Goal: Information Seeking & Learning: Compare options

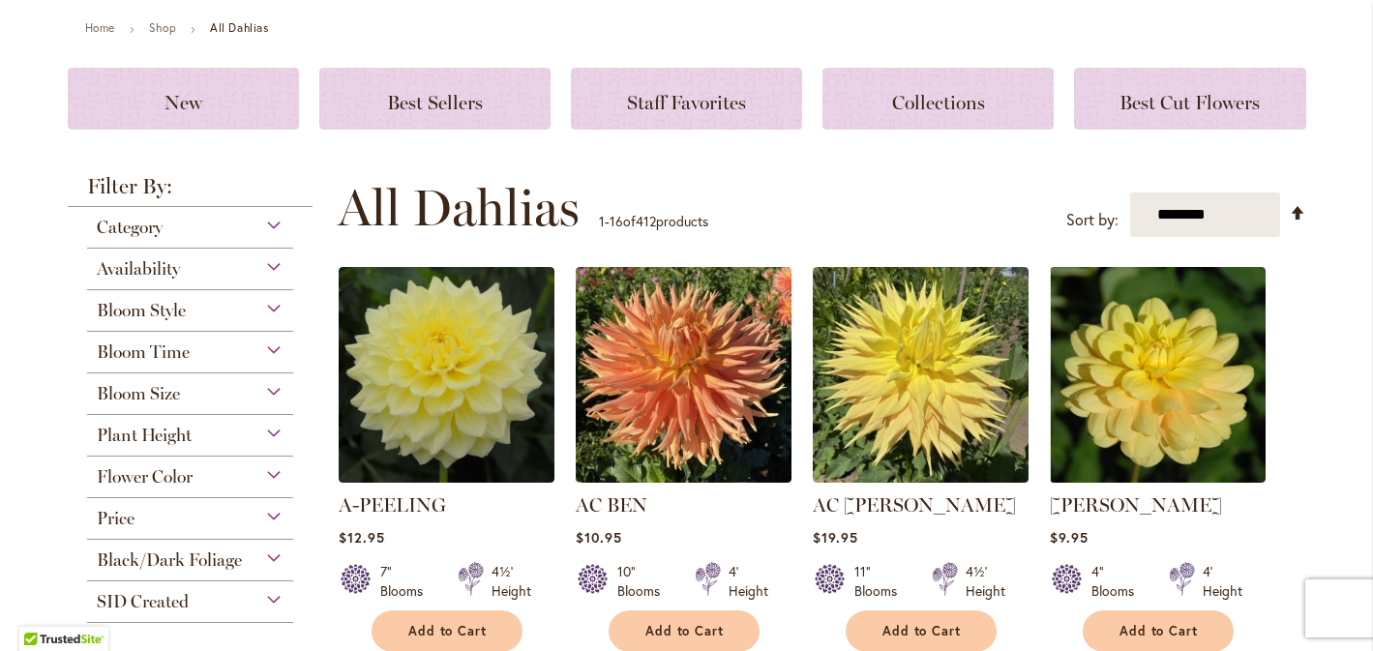
scroll to position [210, 0]
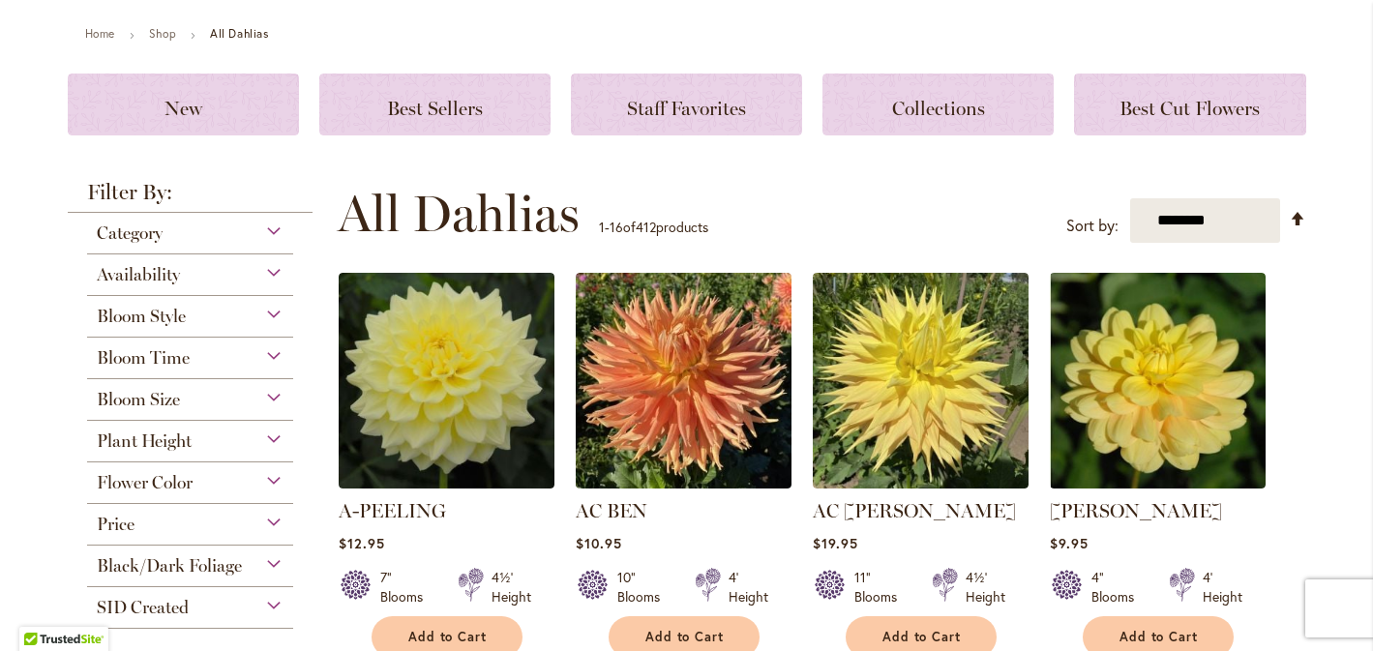
click at [184, 229] on div "Category" at bounding box center [190, 228] width 207 height 31
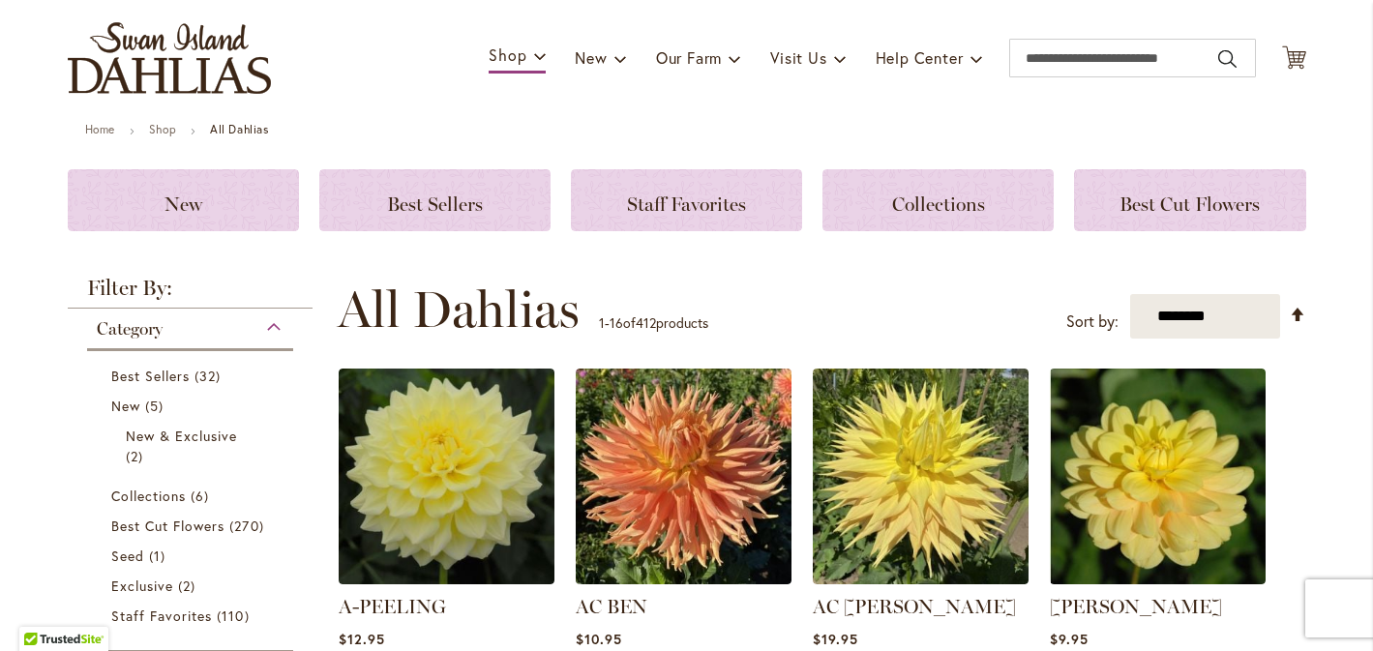
scroll to position [96, 0]
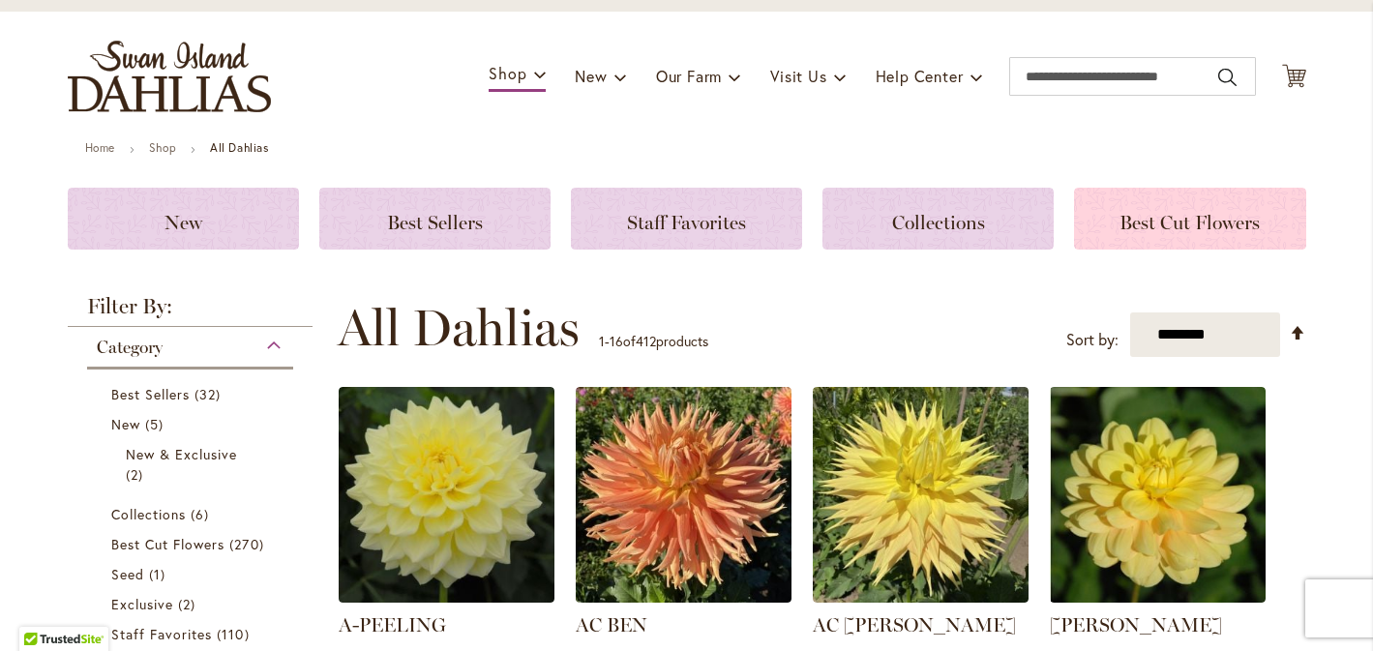
click at [1193, 223] on span "Best Cut Flowers" at bounding box center [1190, 222] width 140 height 23
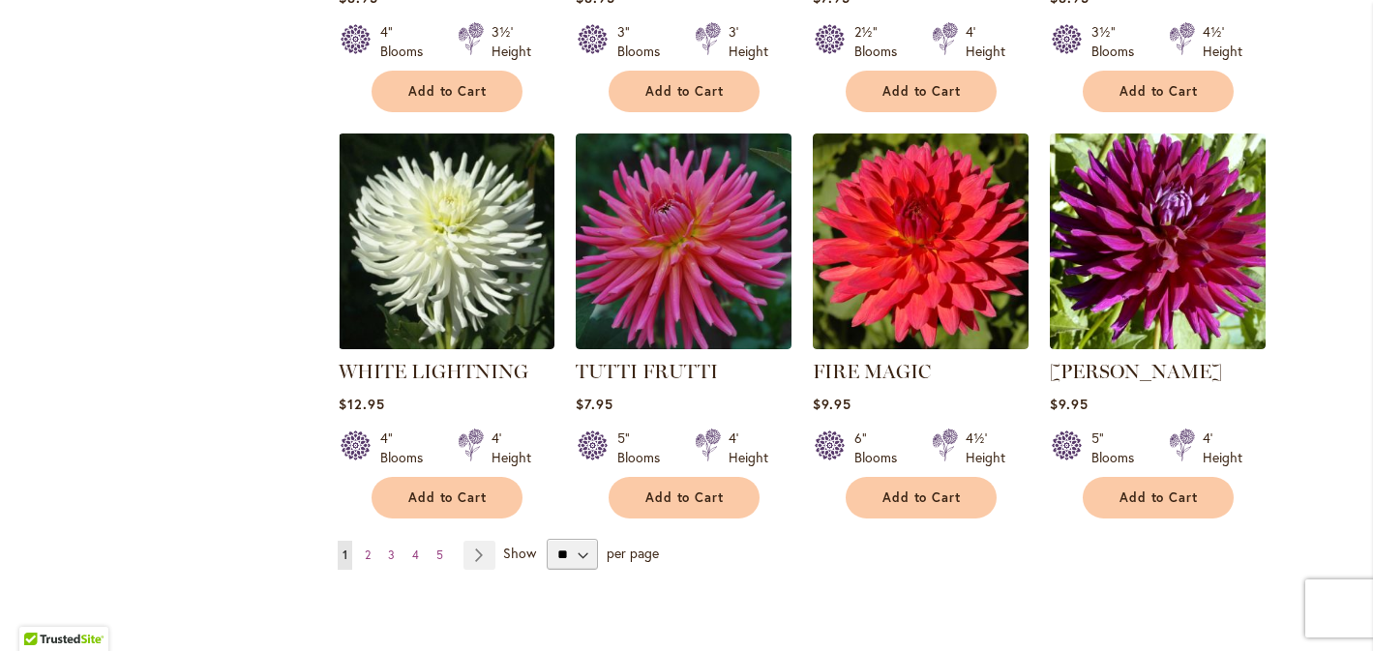
scroll to position [1494, 0]
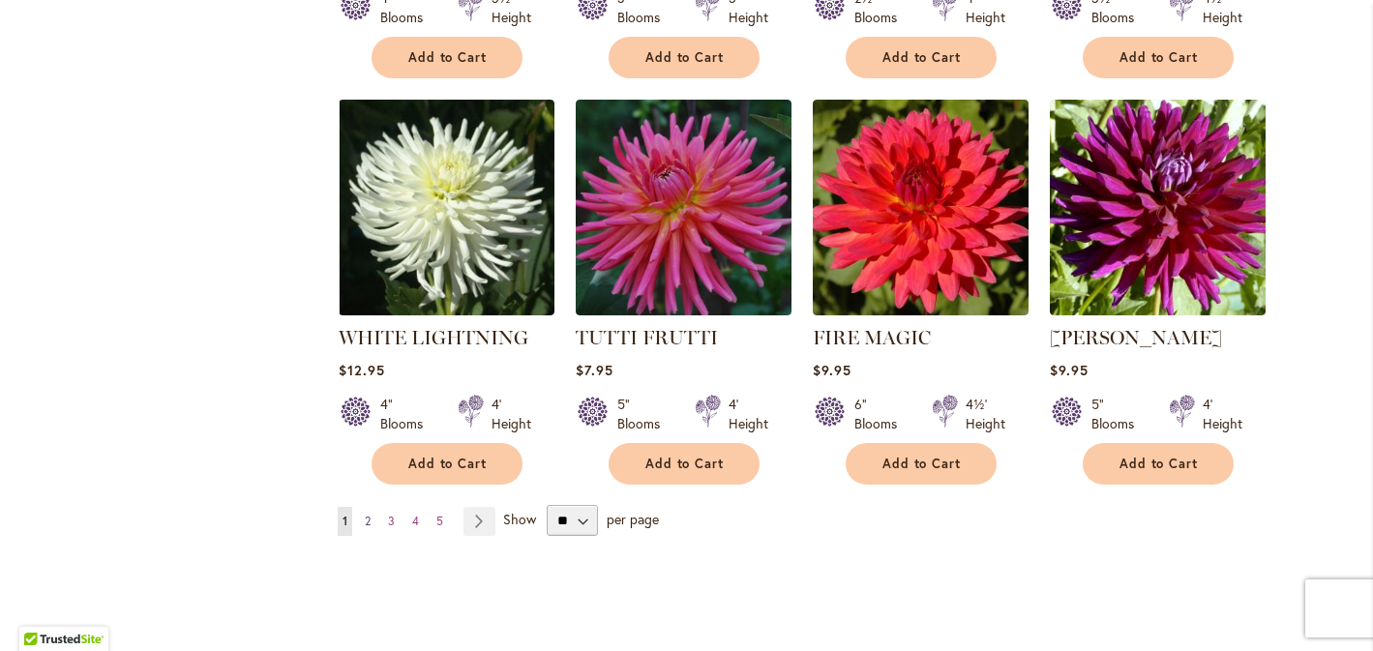
click at [367, 519] on span "2" at bounding box center [368, 521] width 6 height 15
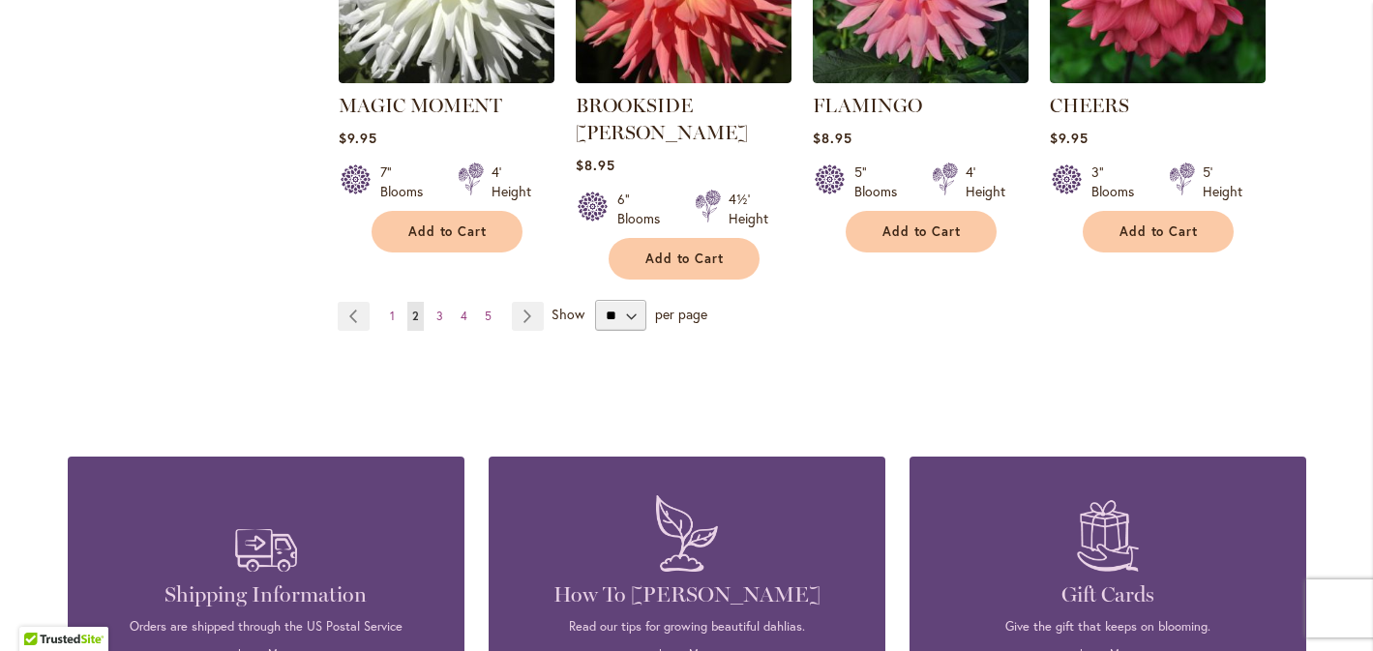
scroll to position [1740, 0]
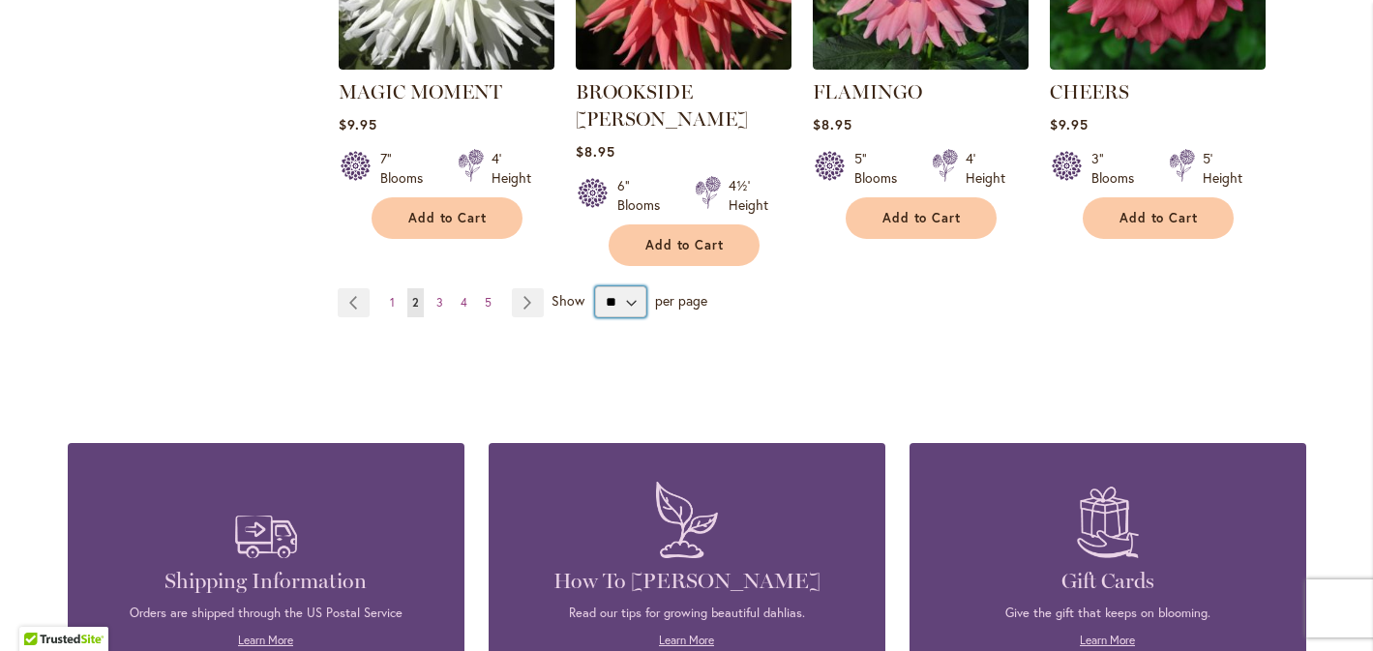
click at [626, 286] on select "** ** ** **" at bounding box center [620, 301] width 51 height 31
select select "**"
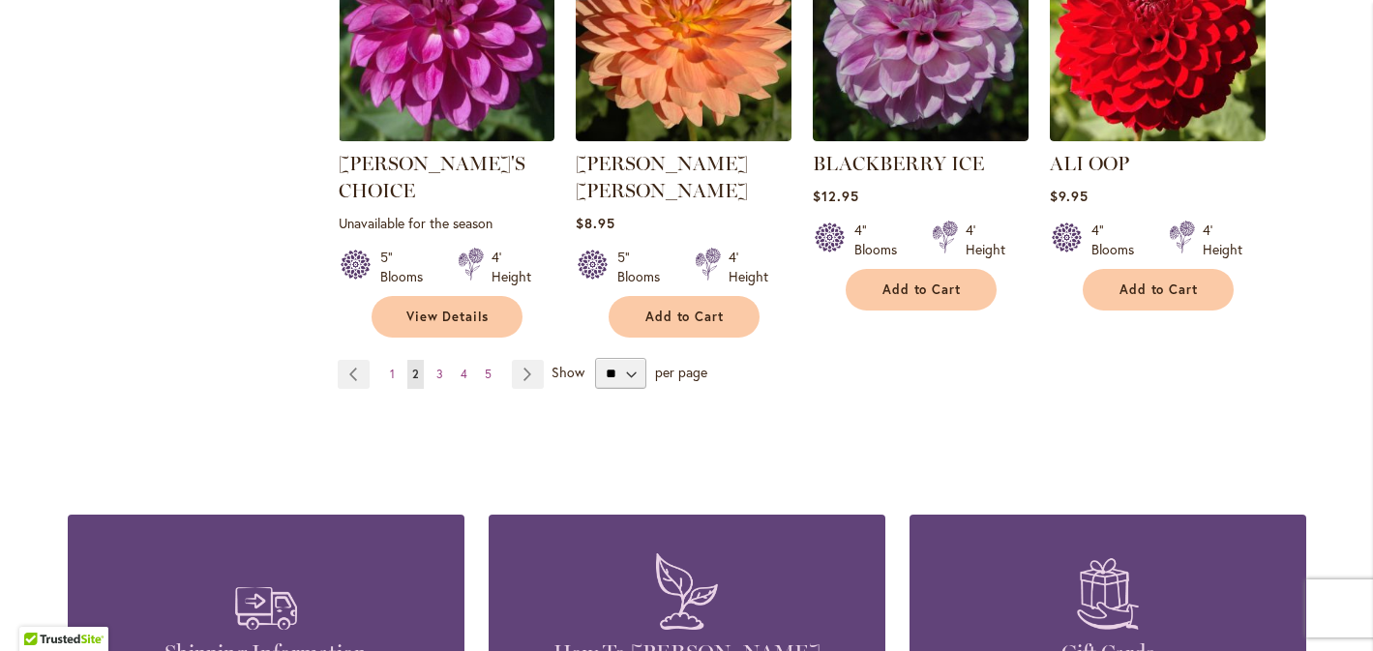
scroll to position [6800, 0]
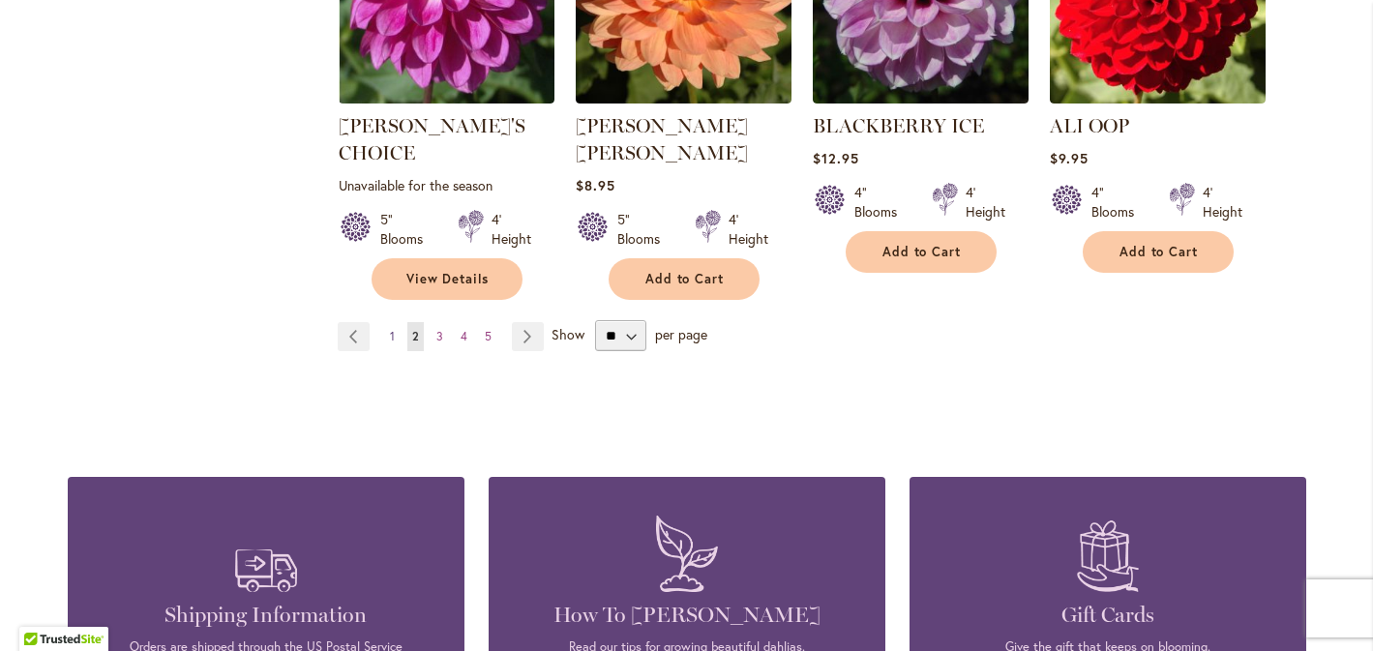
click at [391, 329] on span "1" at bounding box center [392, 336] width 5 height 15
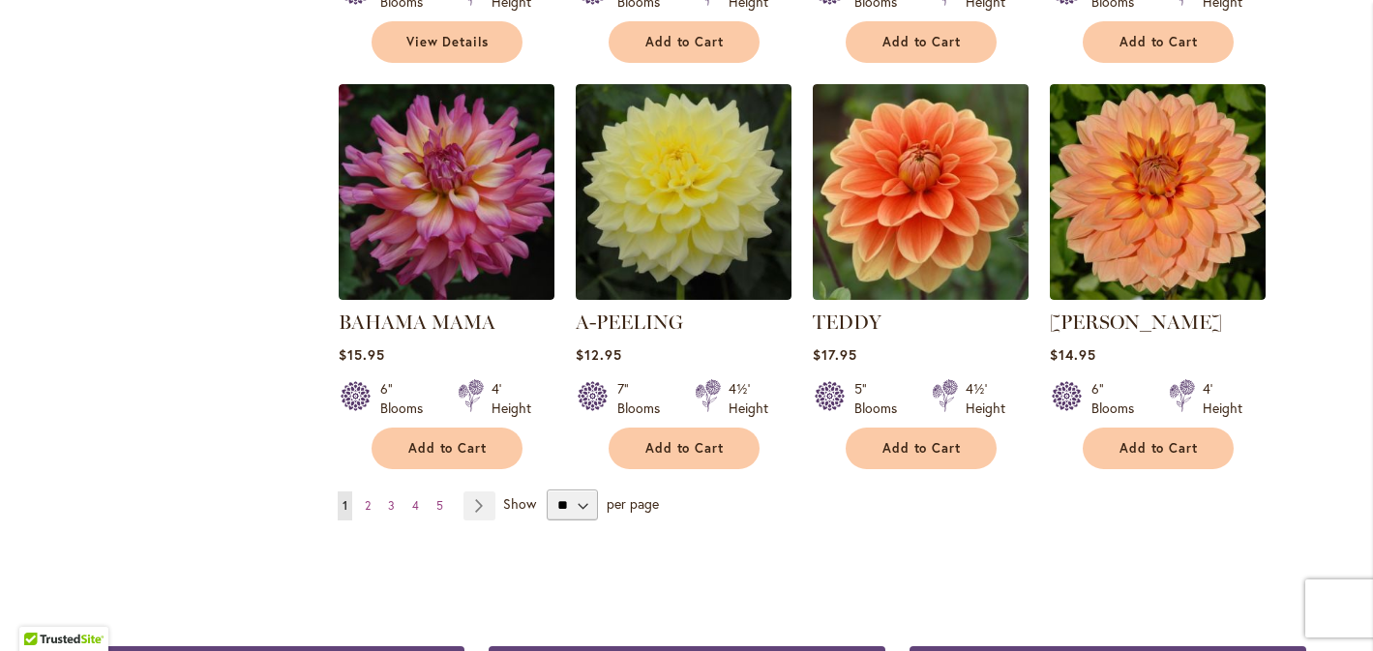
scroll to position [6509, 0]
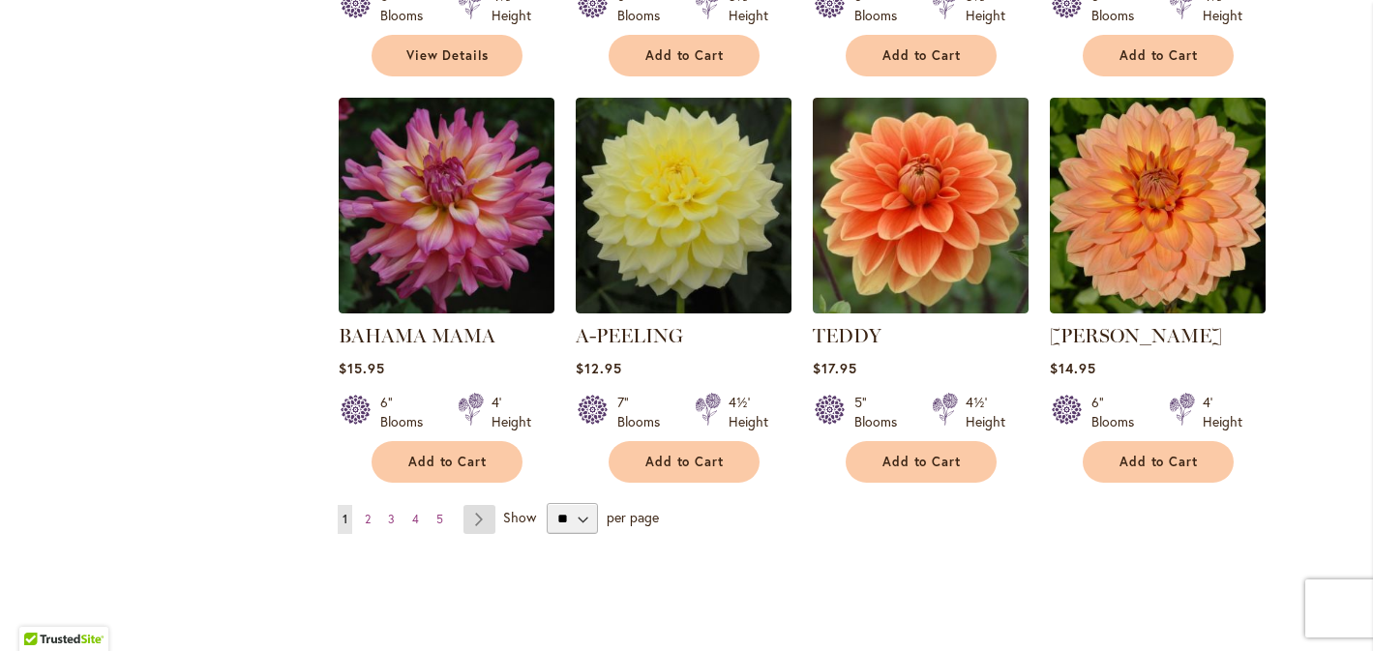
click at [471, 505] on link "Page Next" at bounding box center [480, 519] width 32 height 29
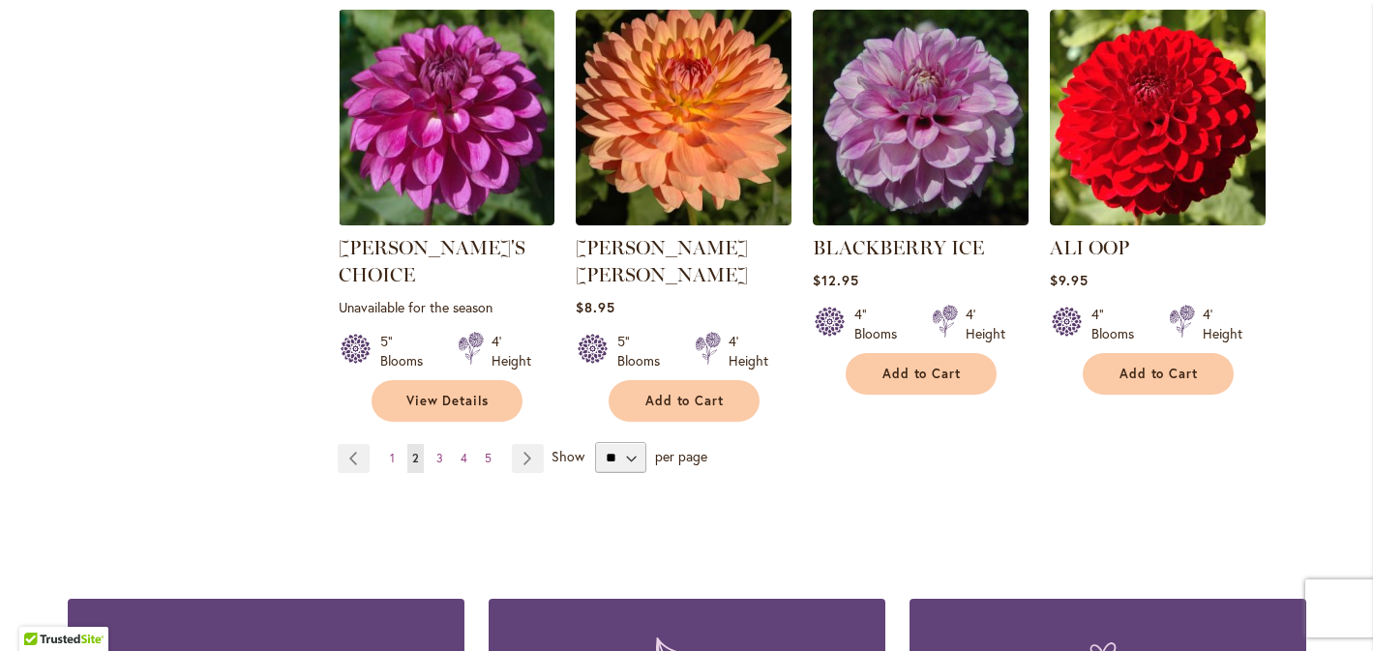
scroll to position [6691, 0]
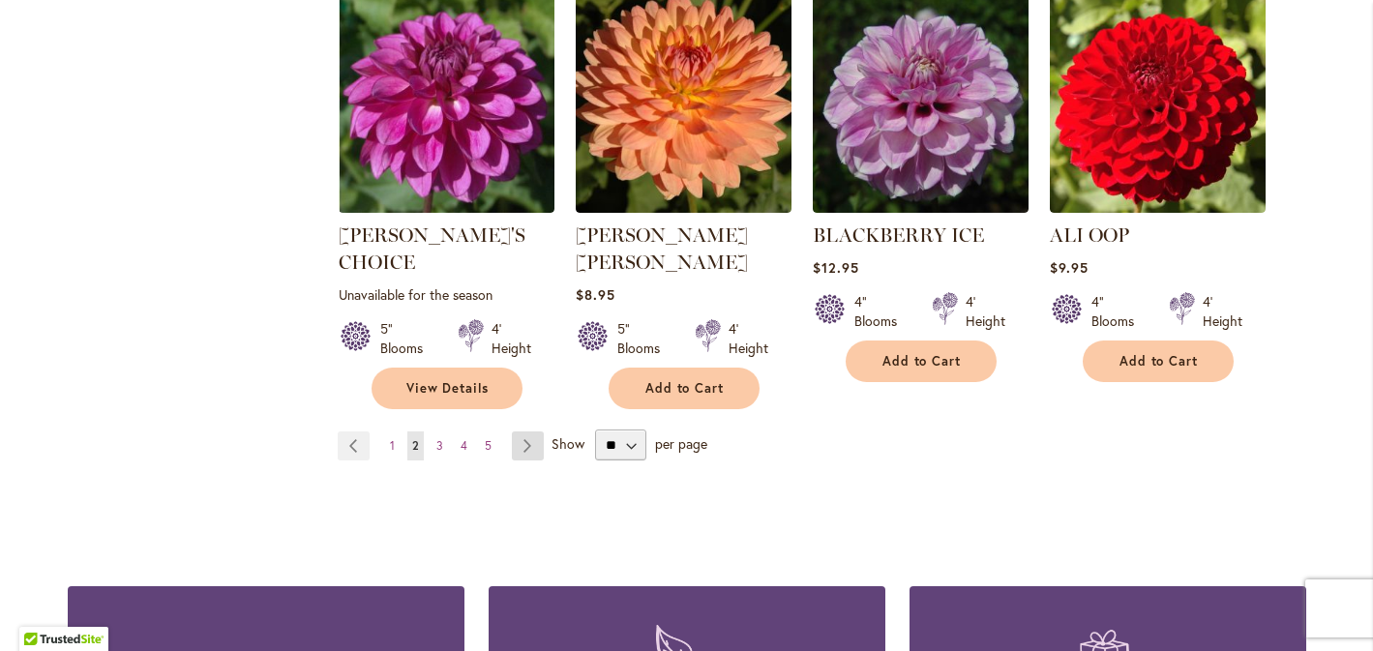
click at [524, 432] on link "Page Next" at bounding box center [528, 446] width 32 height 29
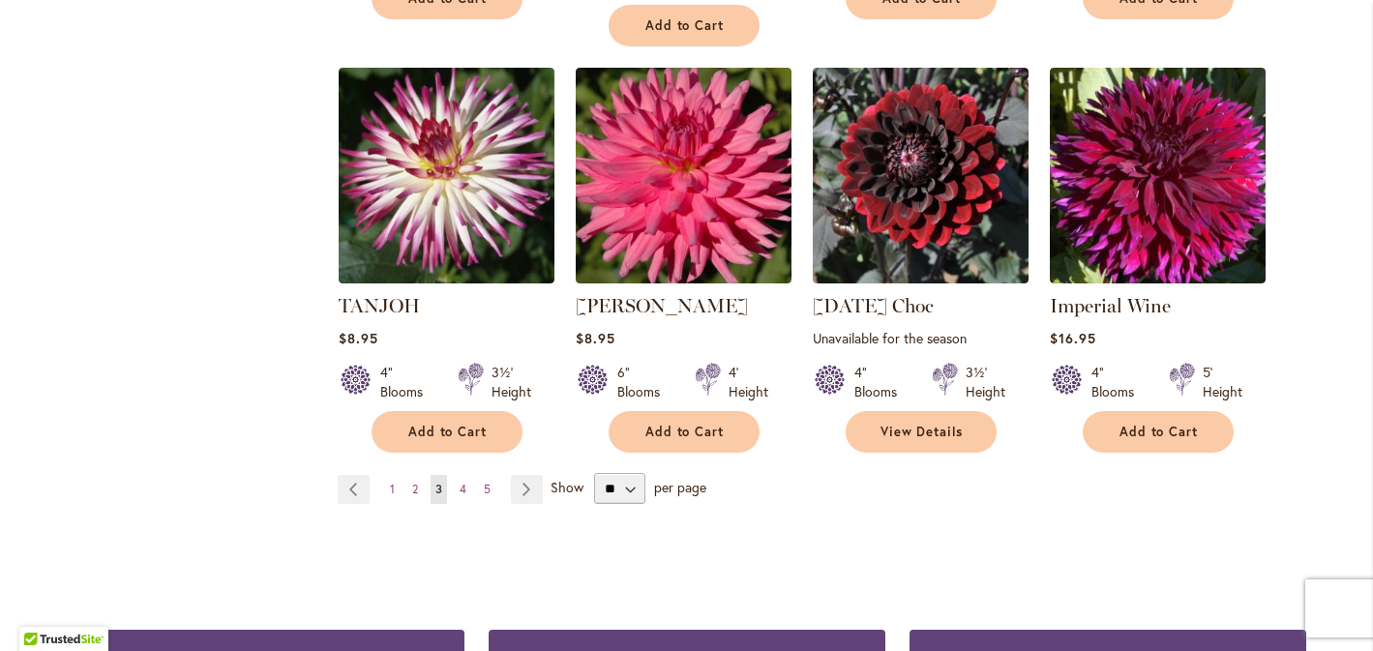
scroll to position [6698, 0]
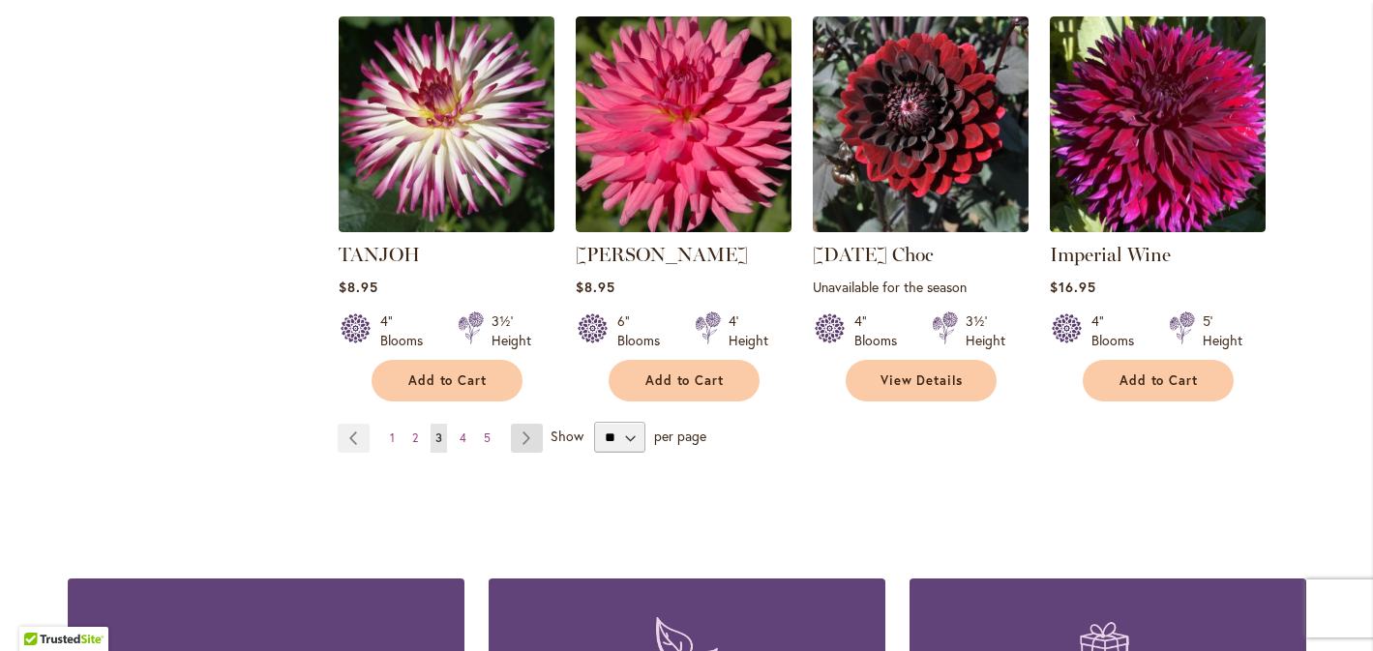
click at [534, 424] on link "Page Next" at bounding box center [527, 438] width 32 height 29
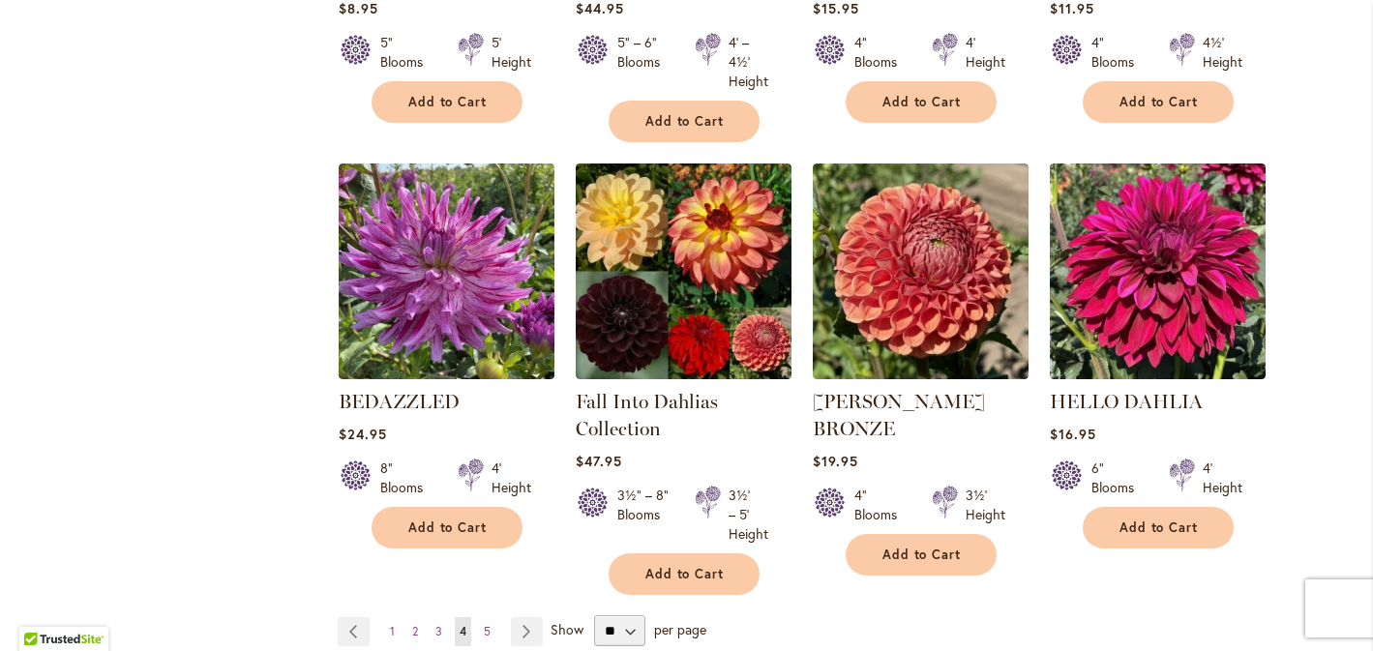
scroll to position [6592, 0]
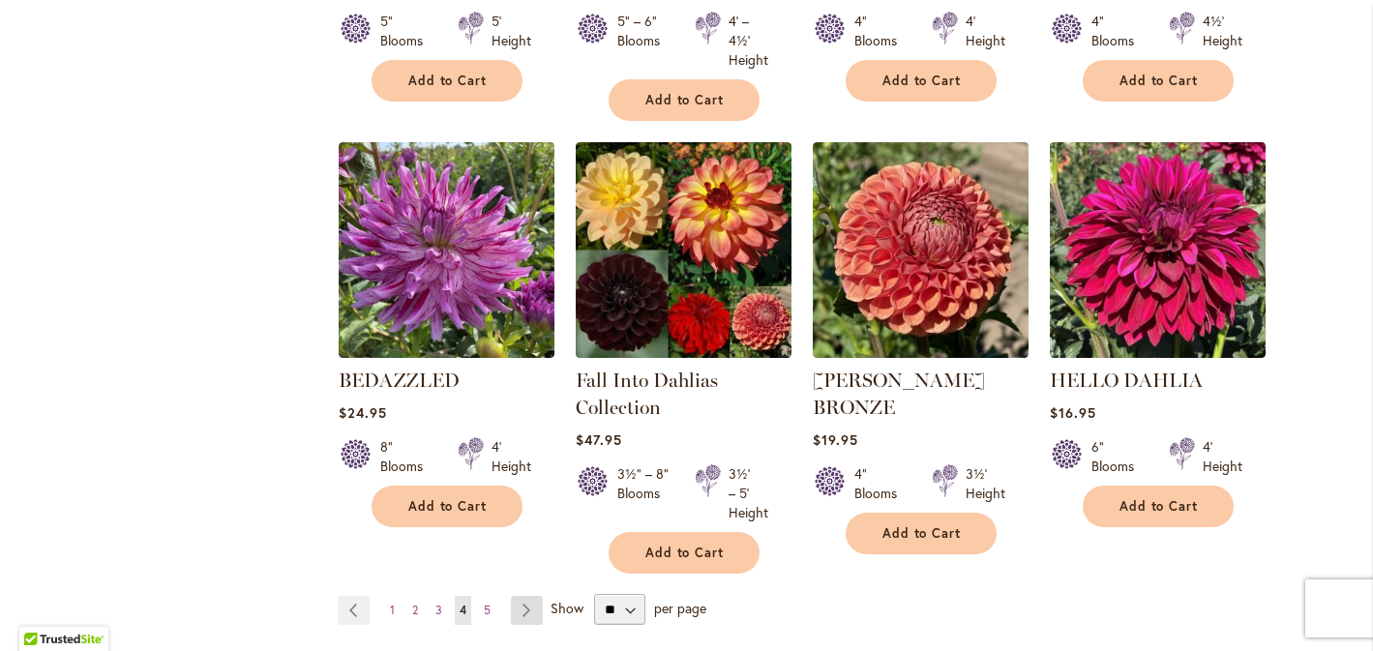
click at [524, 596] on link "Page Next" at bounding box center [527, 610] width 32 height 29
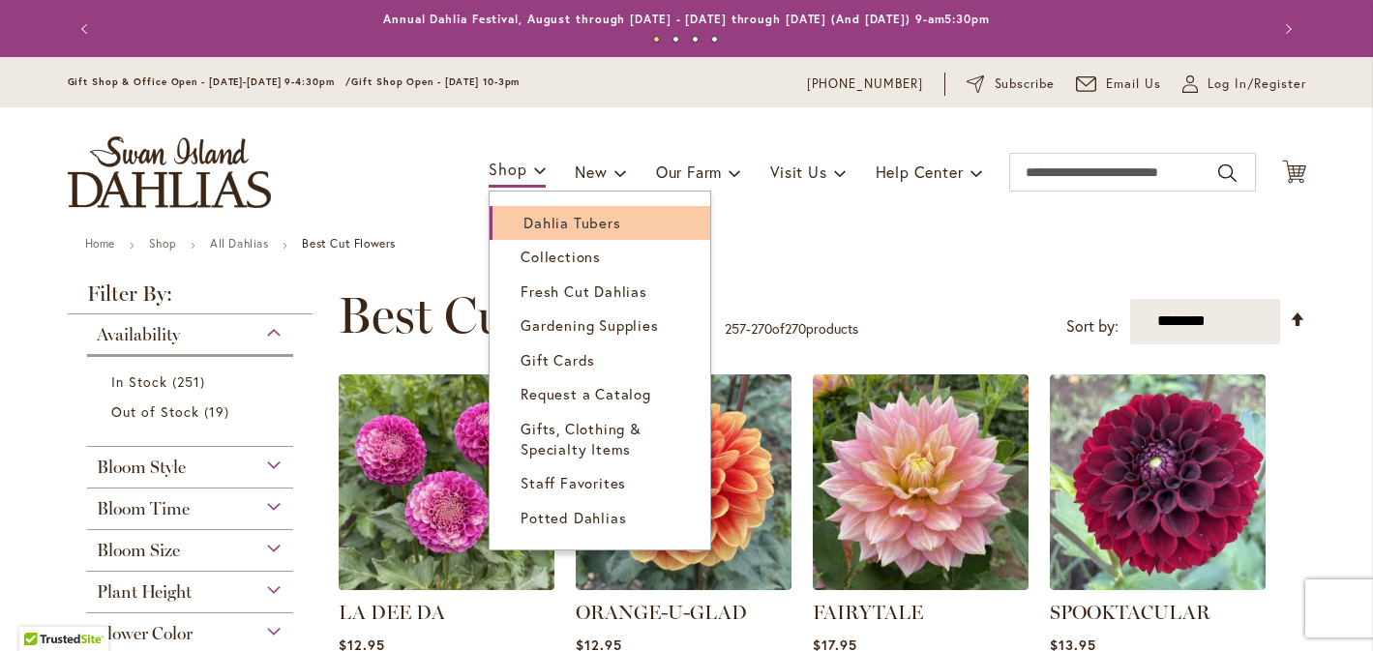
click at [549, 220] on span "Dahlia Tubers" at bounding box center [572, 222] width 97 height 19
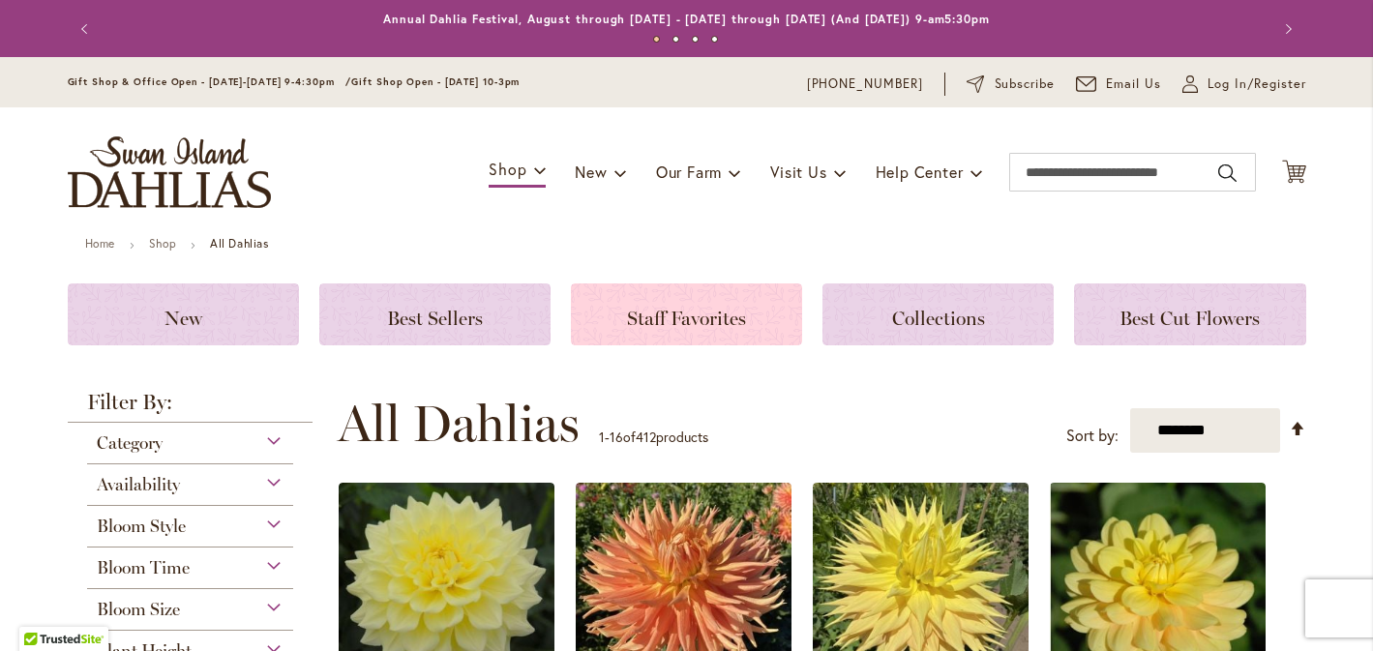
click at [693, 312] on span "Staff Favorites" at bounding box center [686, 318] width 119 height 23
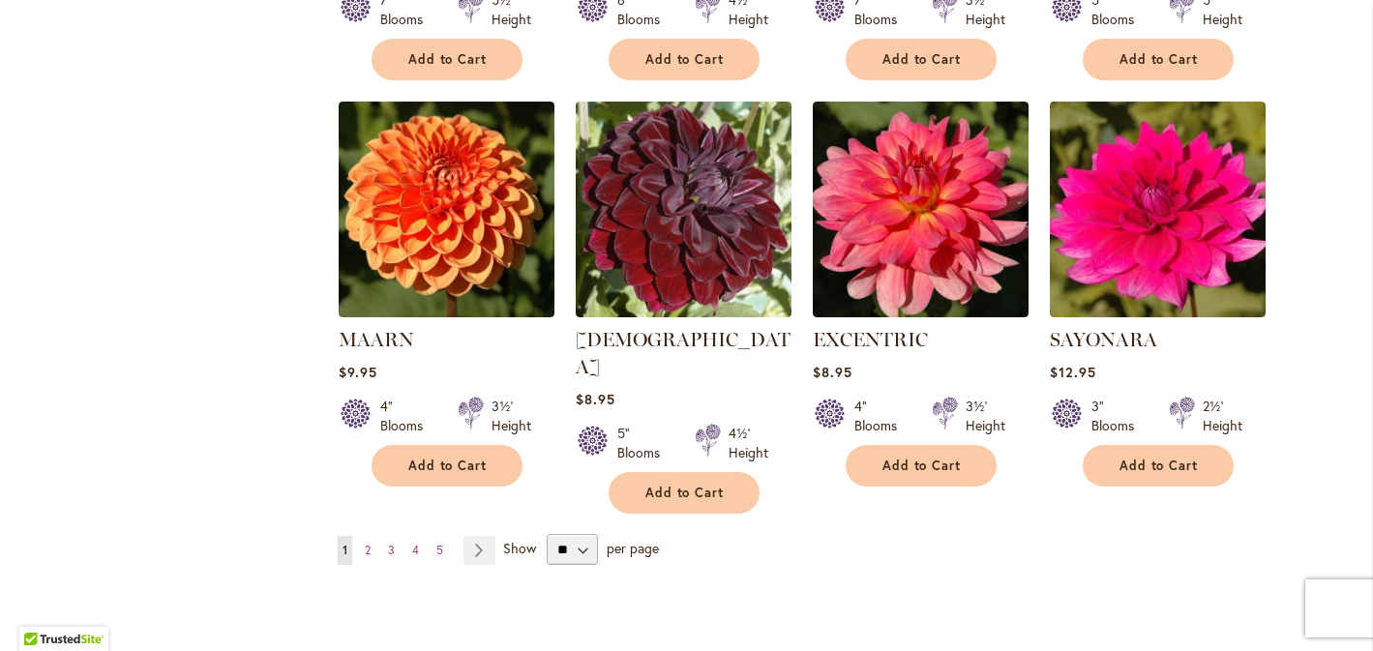
scroll to position [1549, 0]
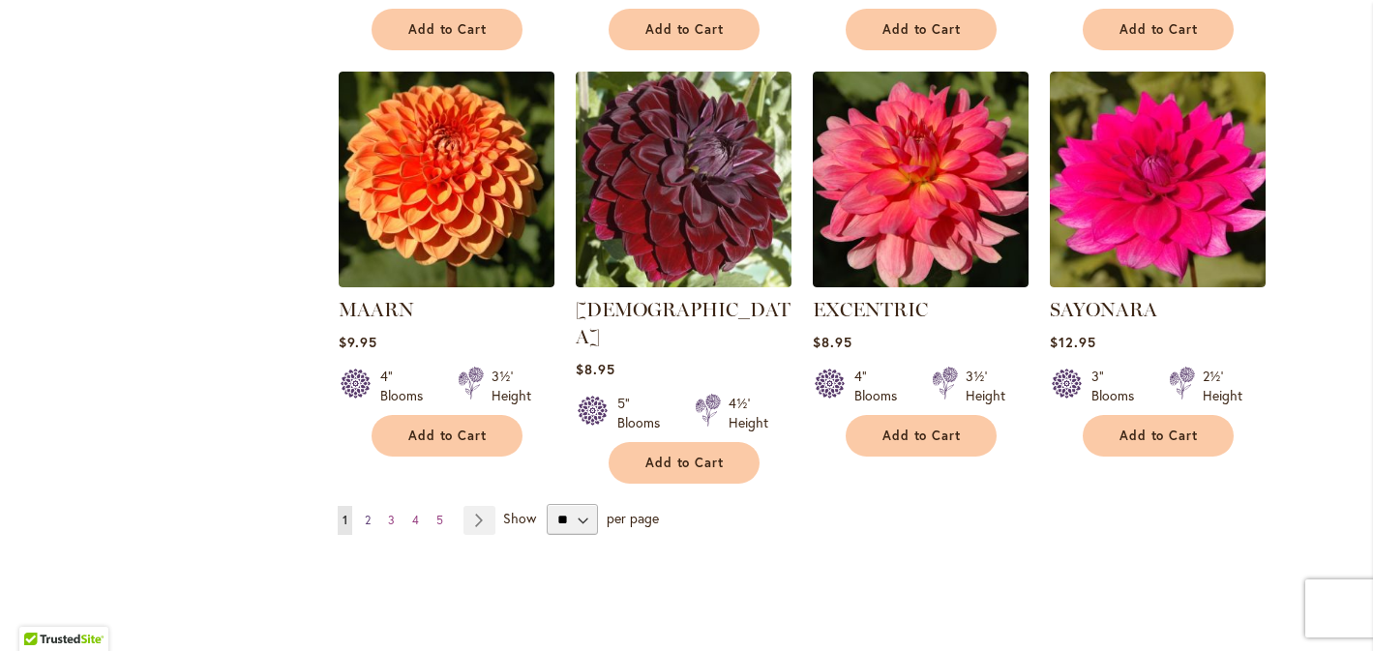
click at [368, 513] on span "2" at bounding box center [368, 520] width 6 height 15
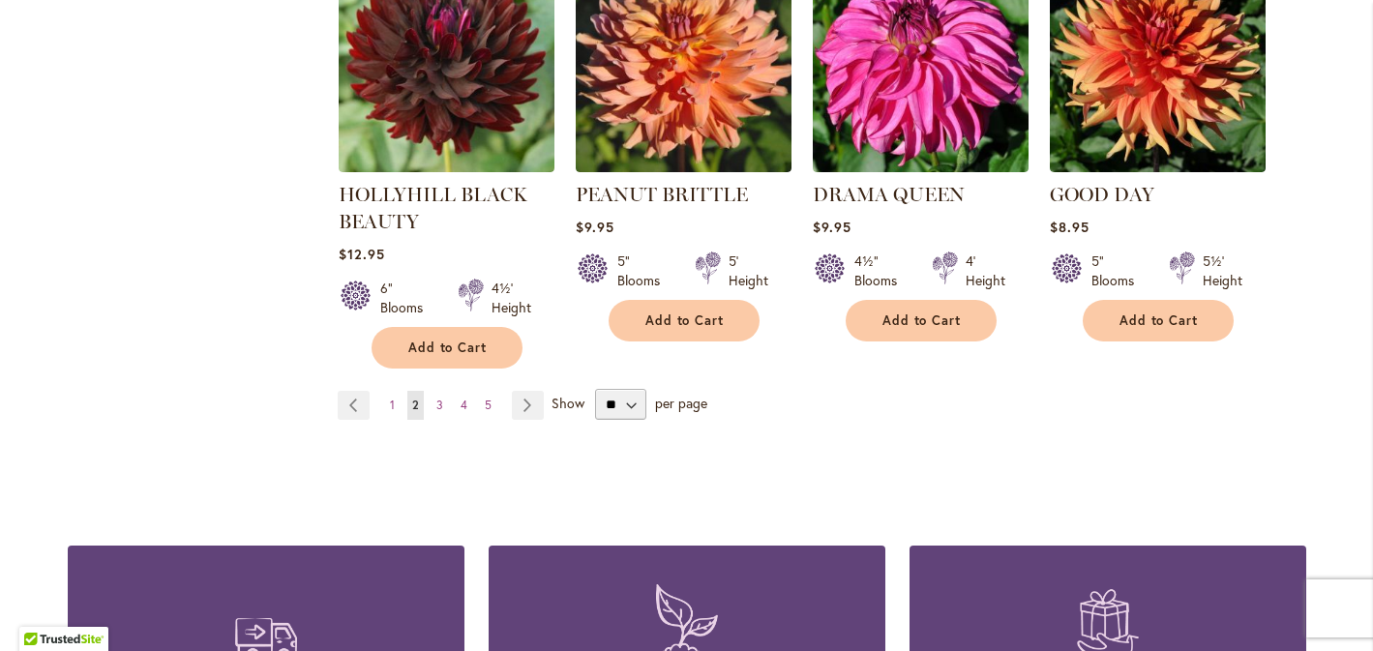
scroll to position [1665, 0]
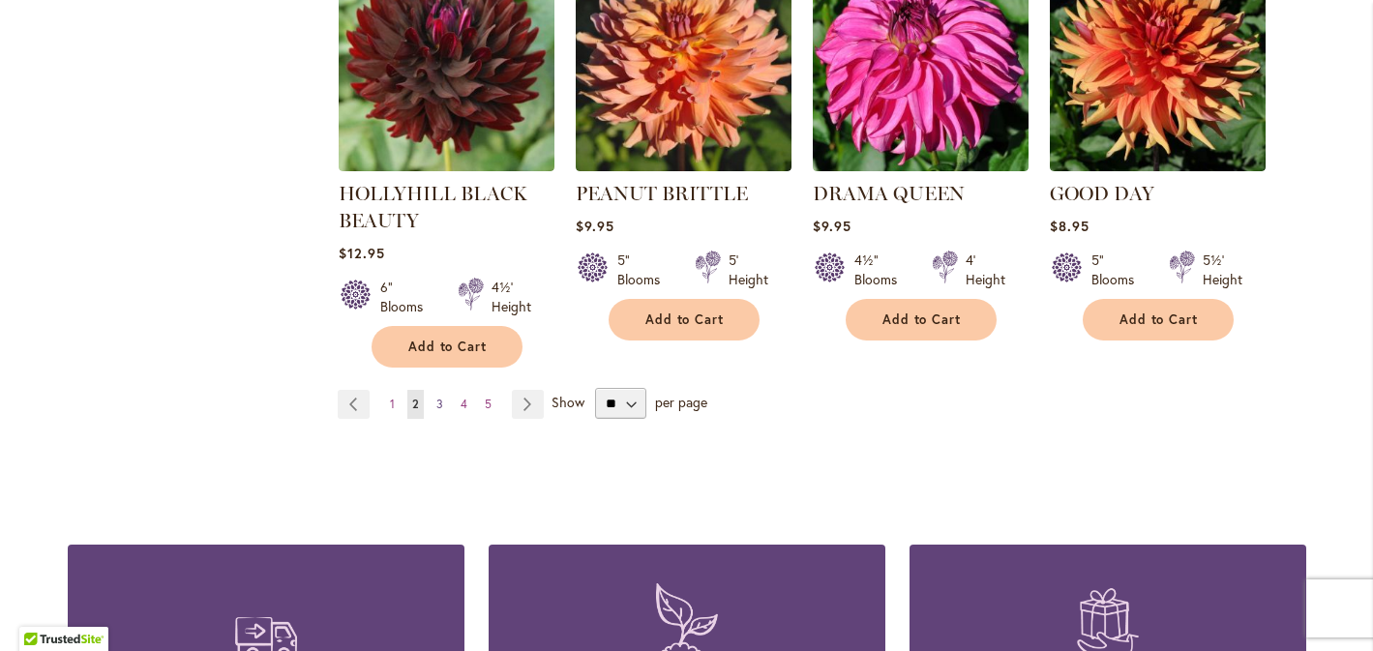
click at [436, 397] on span "3" at bounding box center [439, 404] width 7 height 15
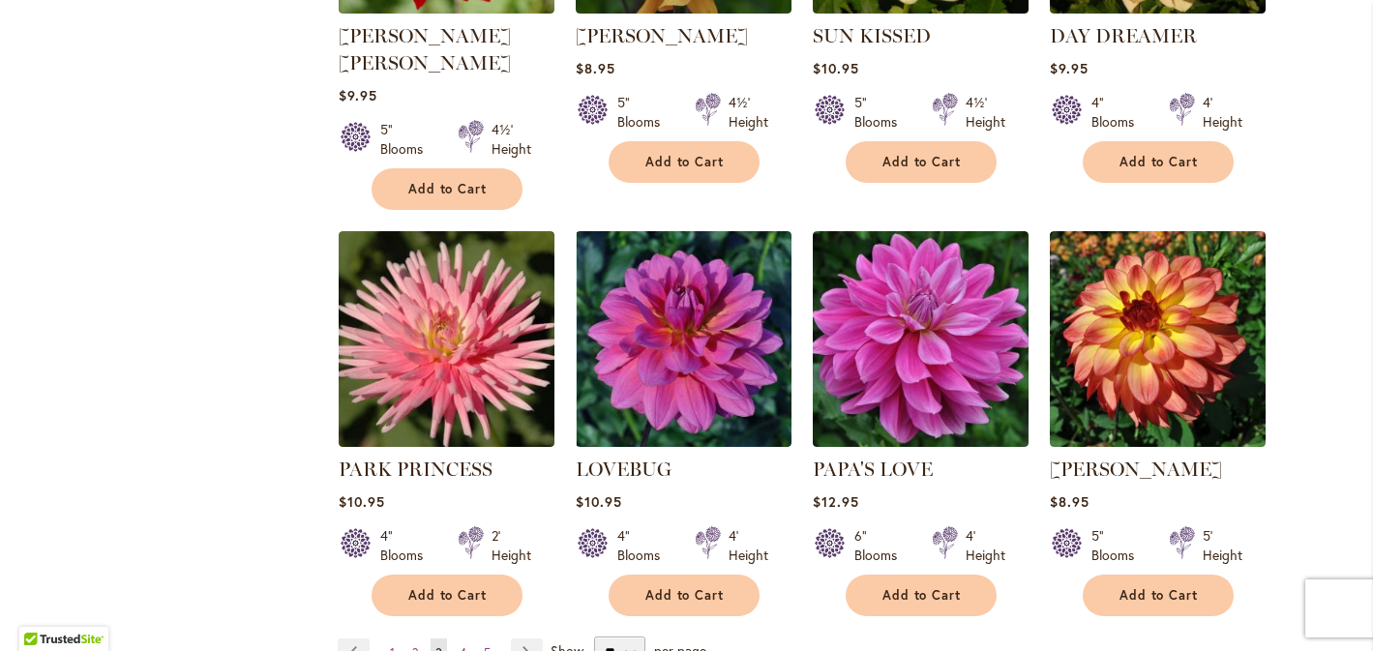
scroll to position [1475, 0]
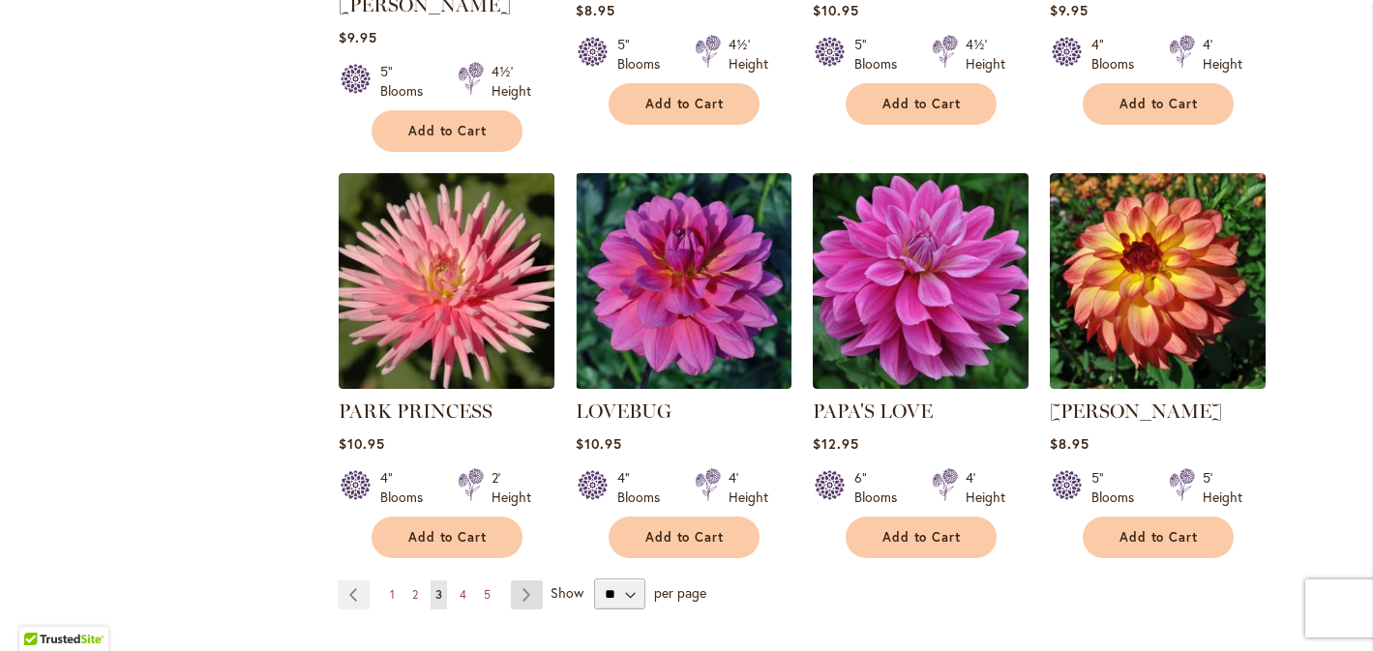
click at [524, 581] on link "Page Next" at bounding box center [527, 595] width 32 height 29
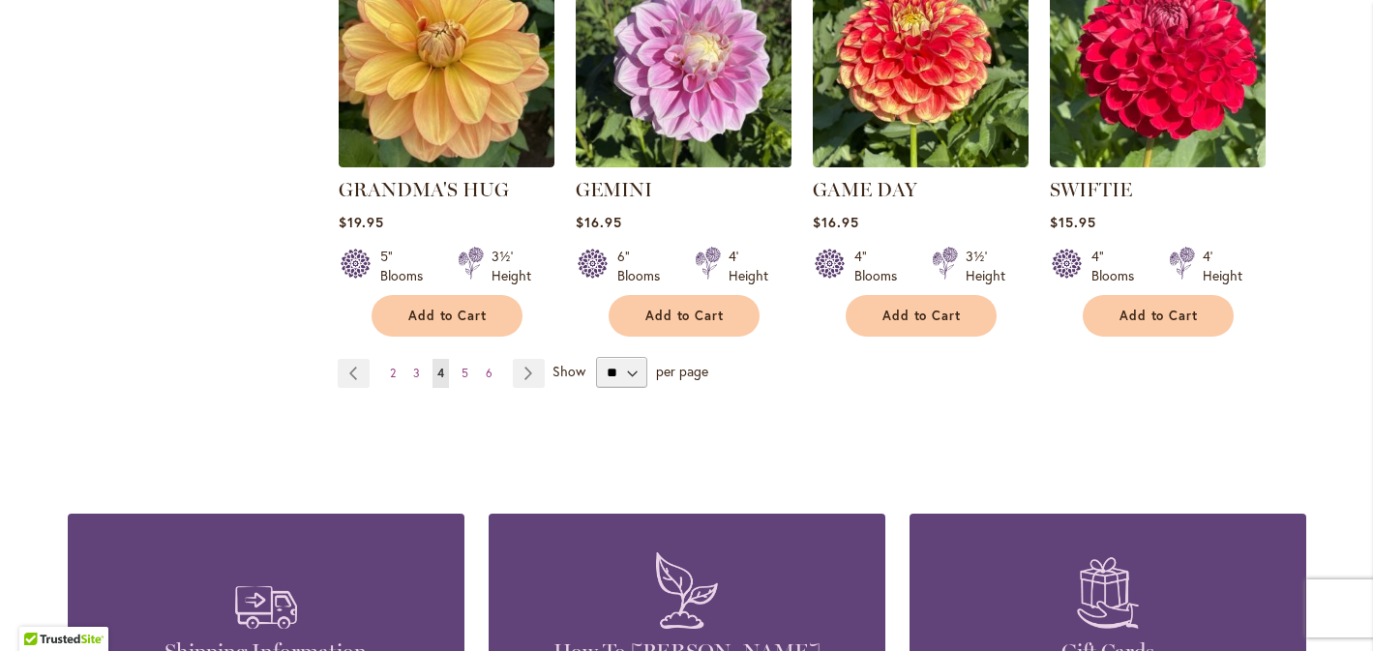
scroll to position [1681, 0]
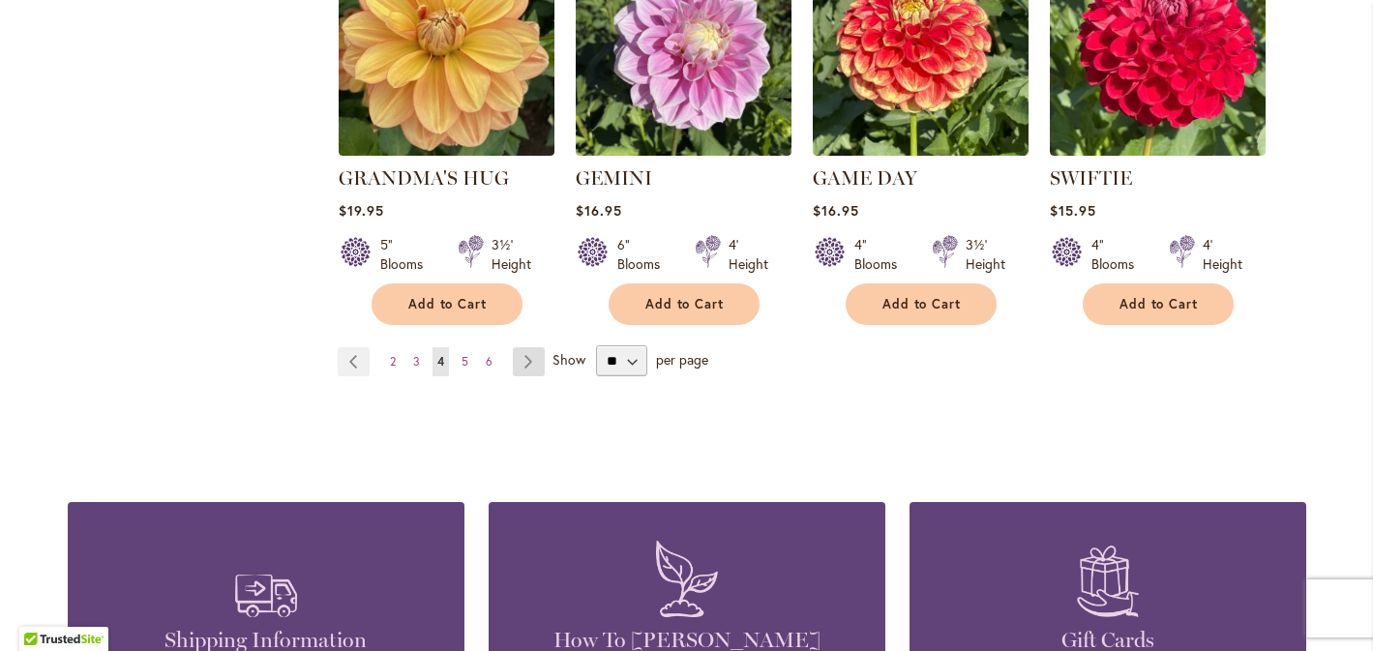
click at [525, 347] on link "Page Next" at bounding box center [529, 361] width 32 height 29
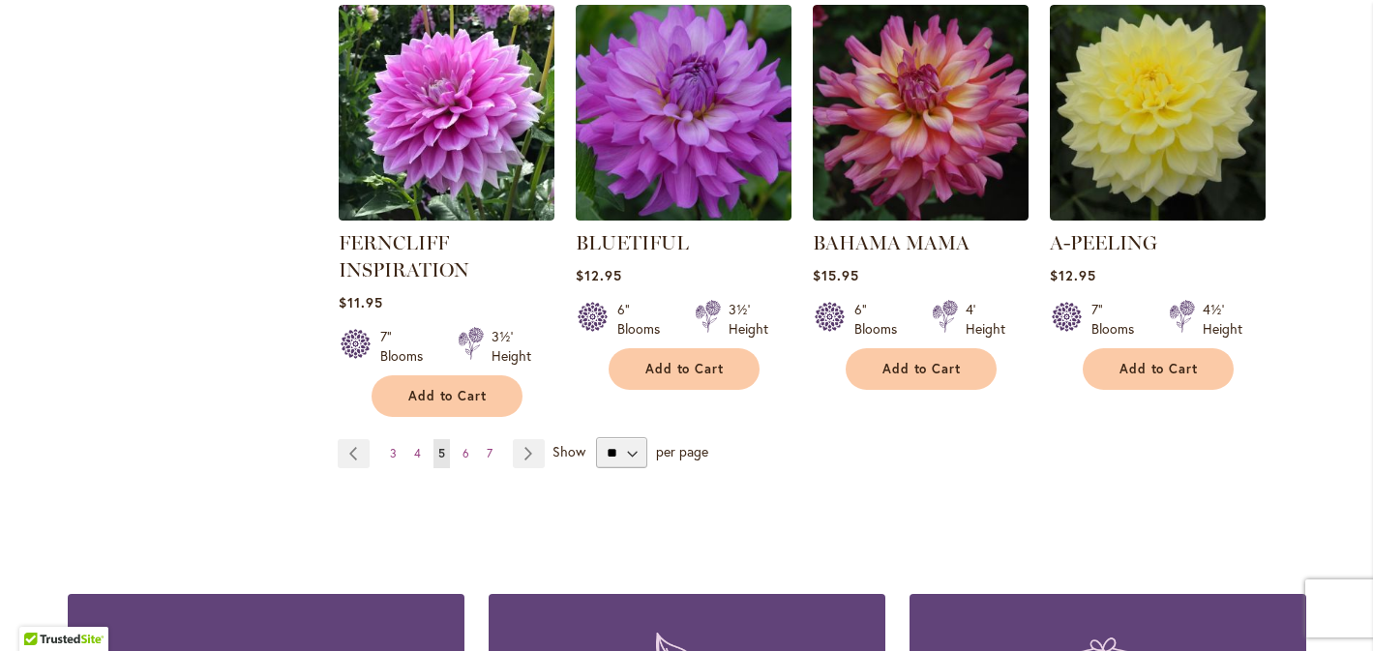
scroll to position [1700, 0]
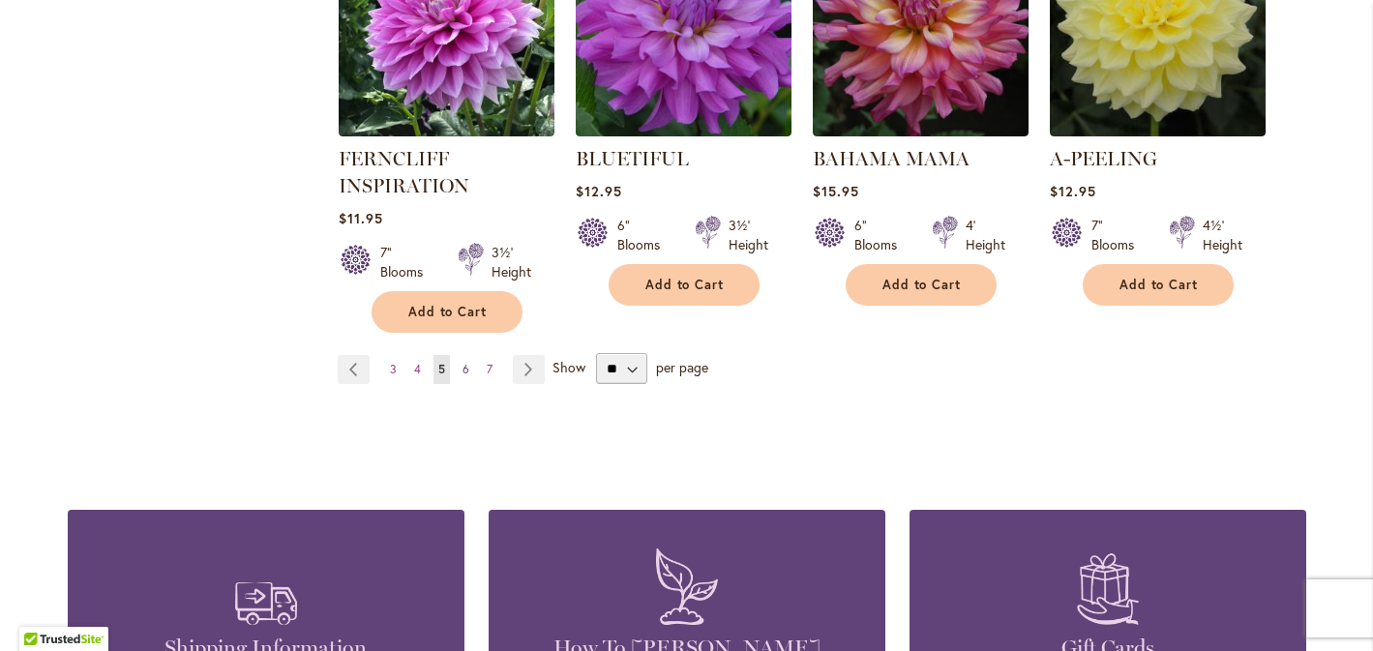
click at [466, 362] on span "6" at bounding box center [466, 369] width 7 height 15
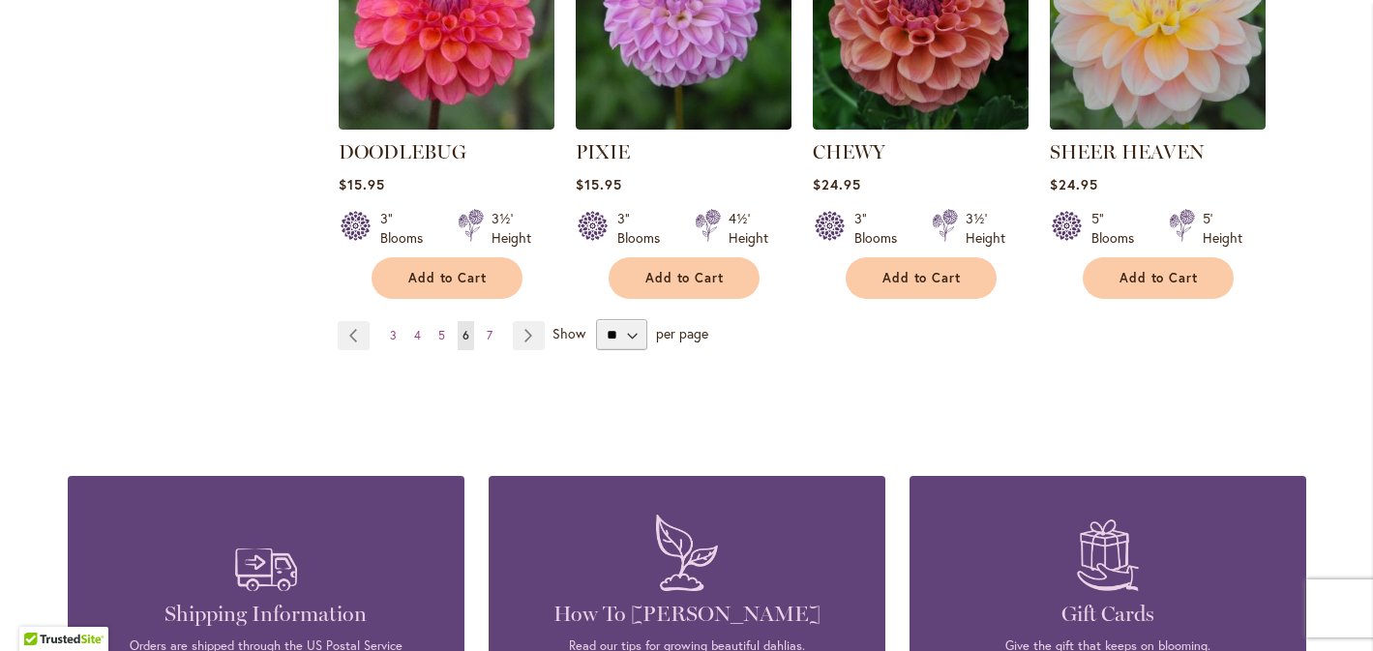
scroll to position [1700, 0]
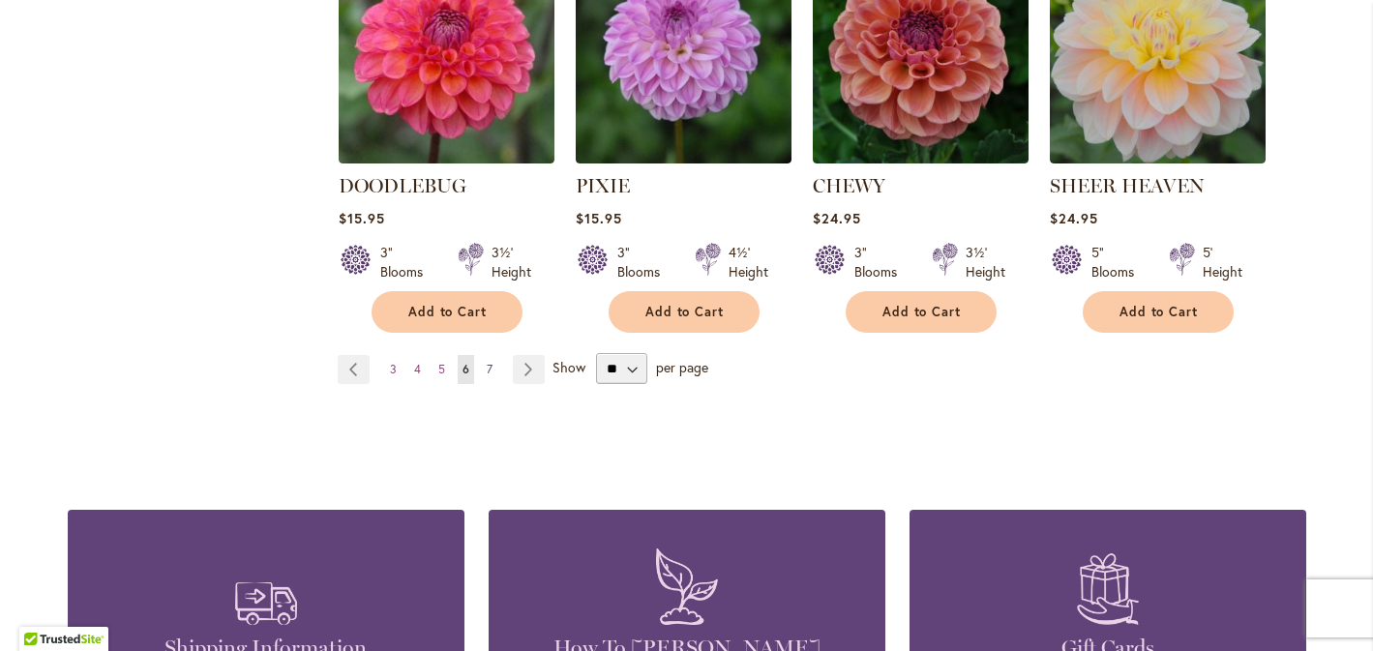
click at [488, 362] on span "7" at bounding box center [490, 369] width 6 height 15
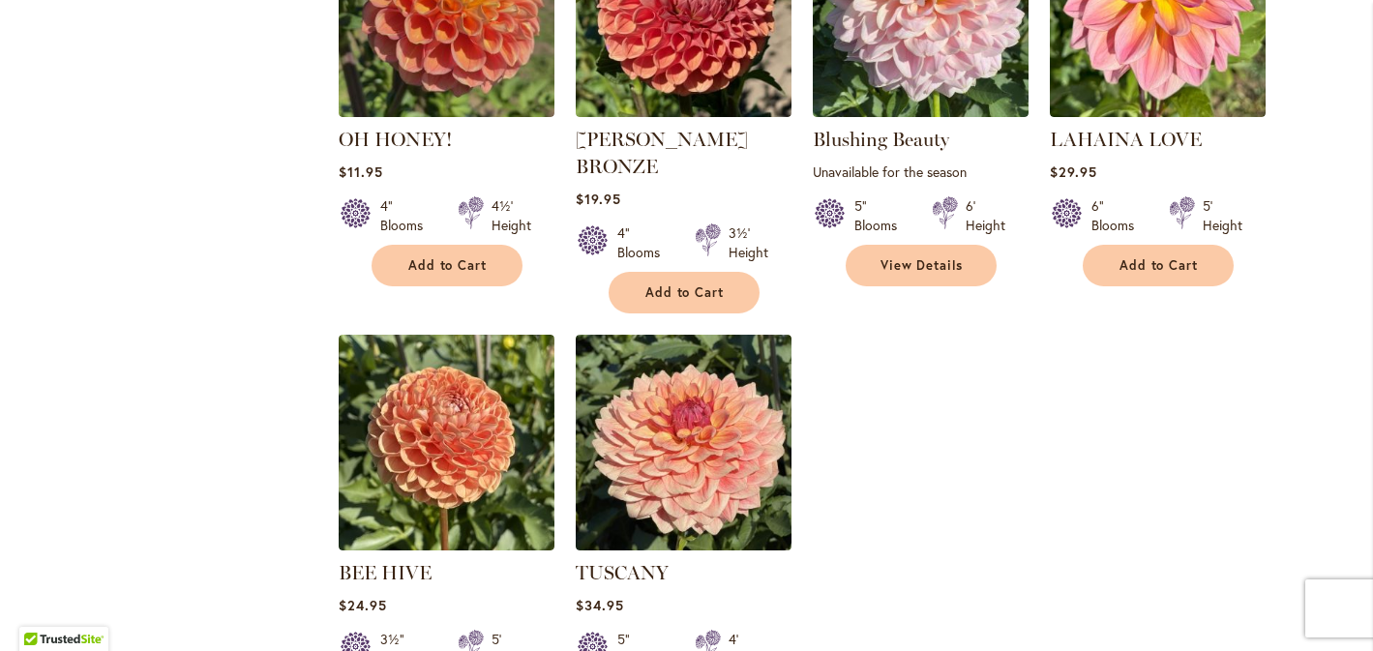
scroll to position [1322, 0]
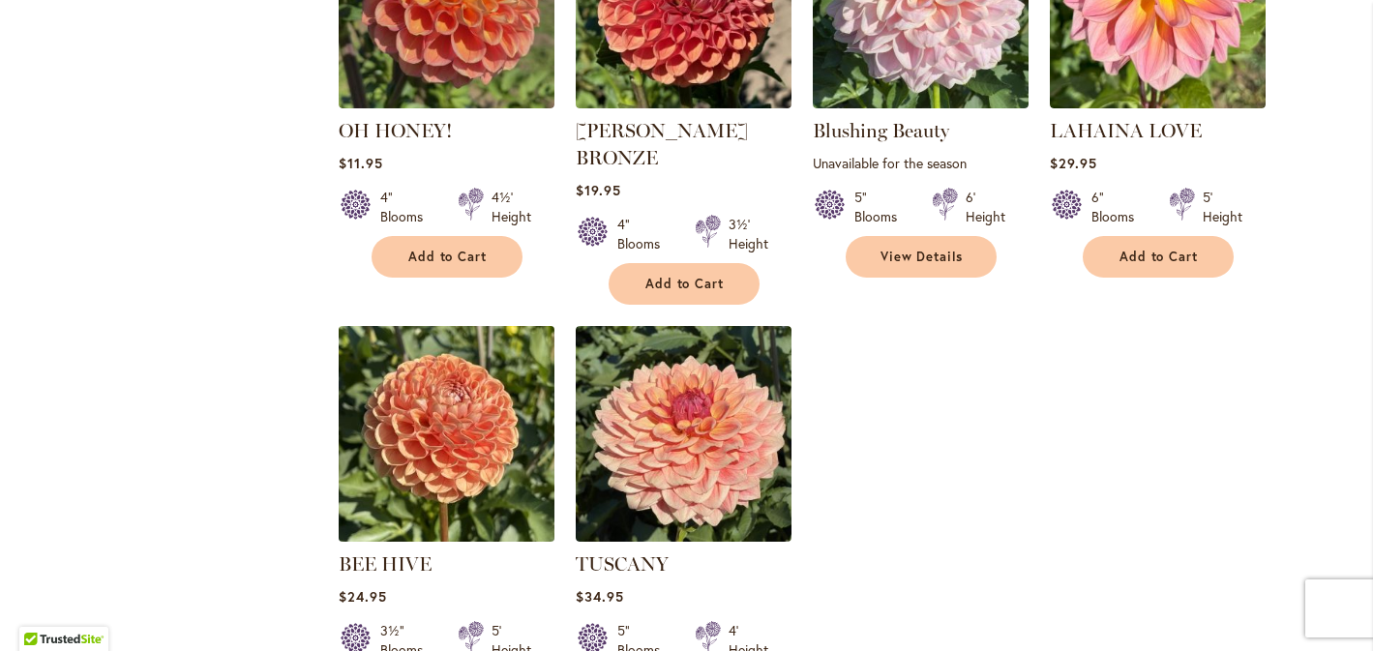
click at [452, 392] on img at bounding box center [446, 433] width 226 height 226
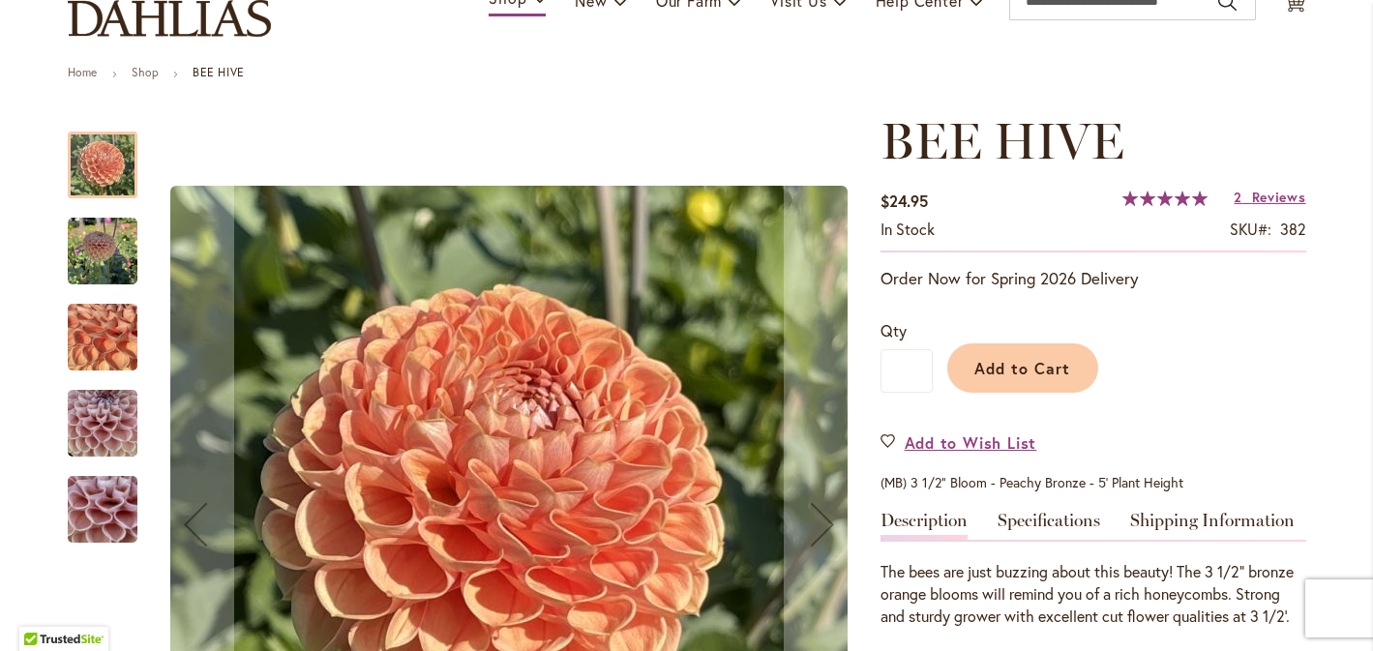
scroll to position [199, 0]
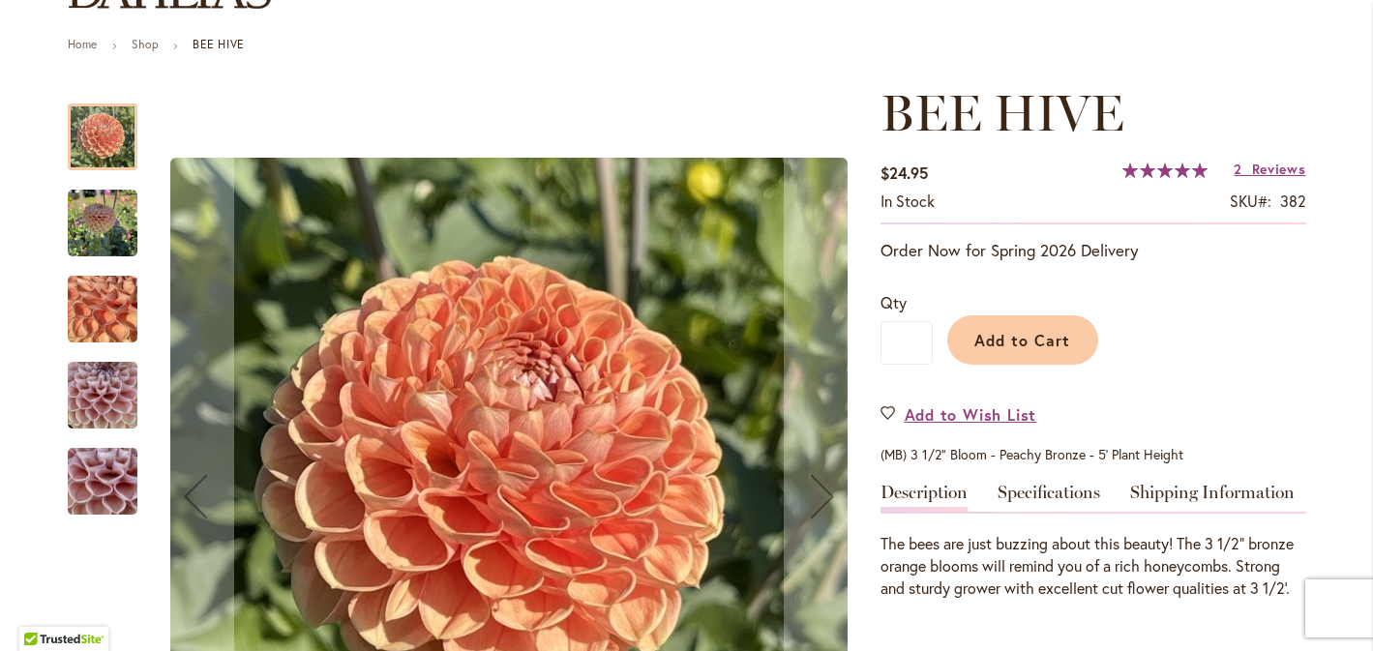
click at [103, 224] on img "BEE HIVE" at bounding box center [103, 224] width 70 height 70
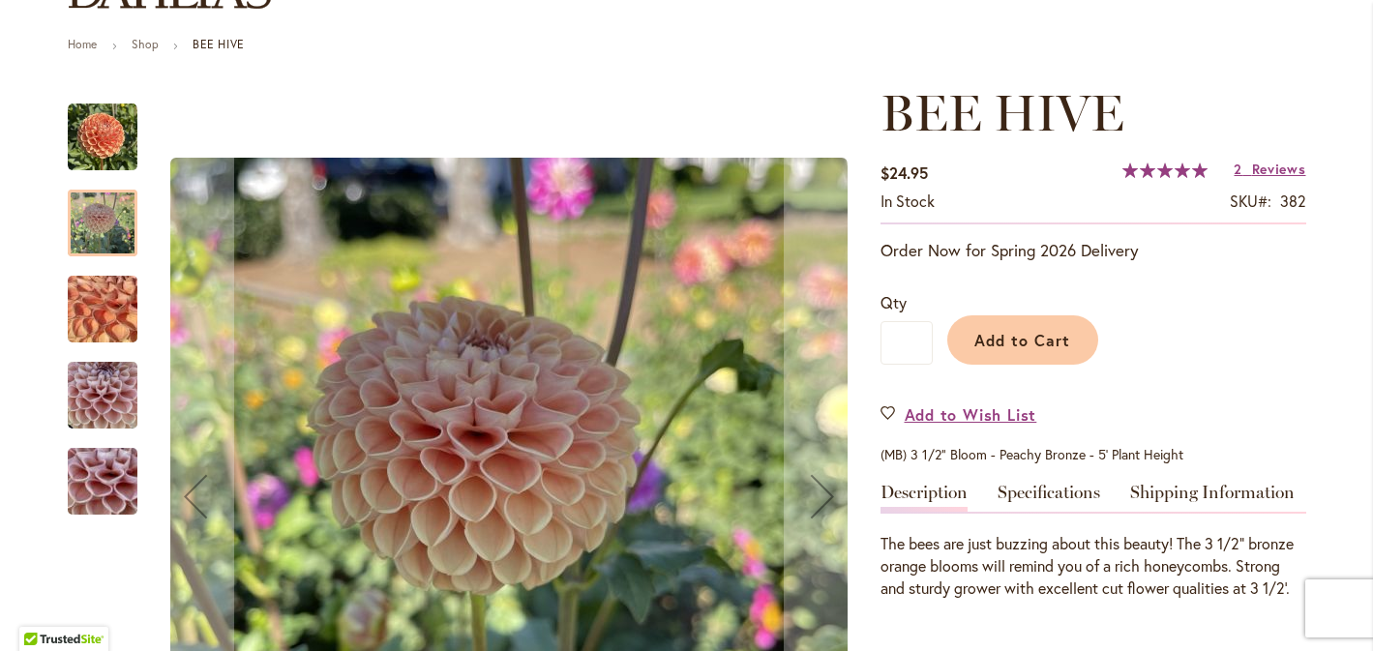
click at [103, 321] on img "BEE HIVE" at bounding box center [102, 309] width 139 height 105
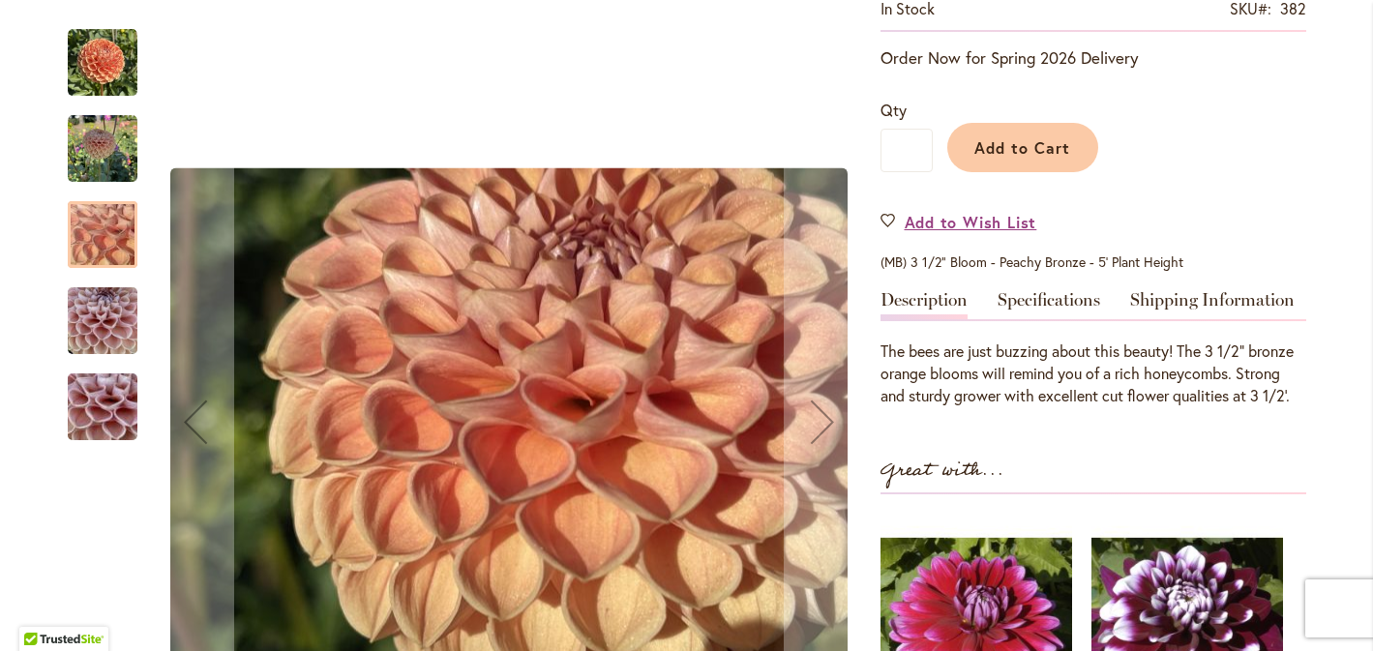
scroll to position [396, 0]
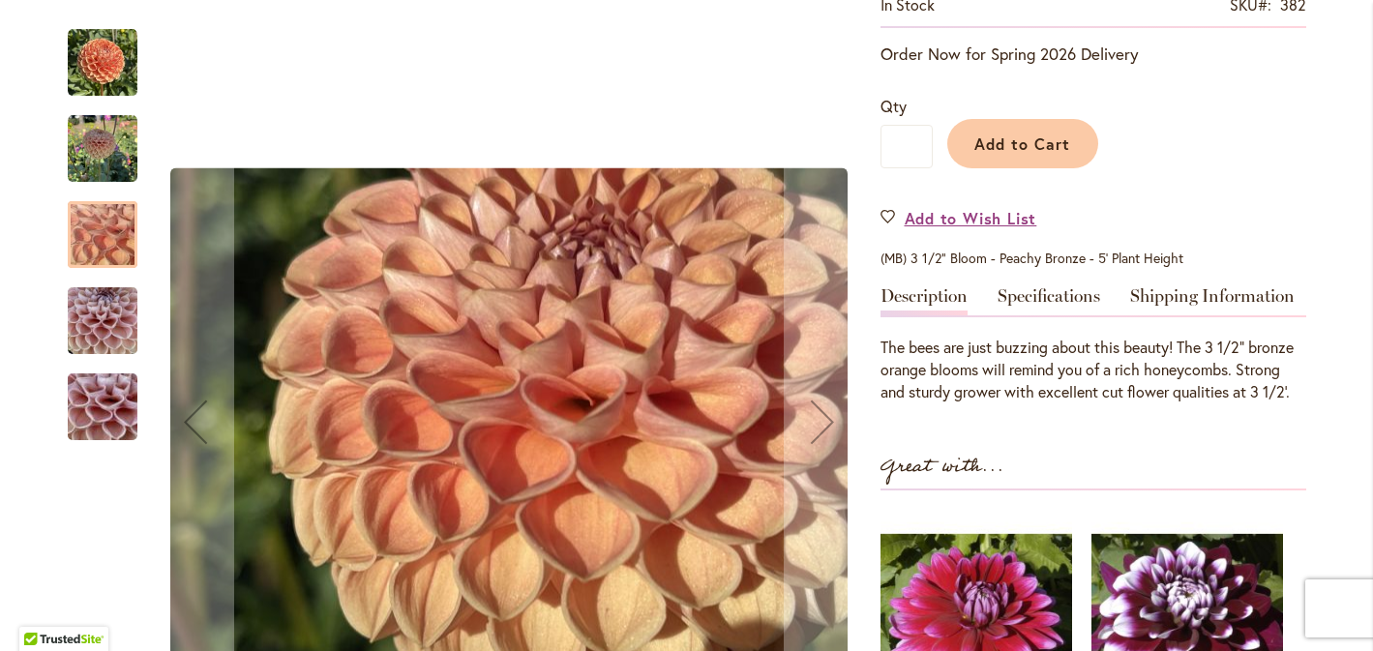
click at [96, 335] on img "BEE HIVE" at bounding box center [103, 321] width 70 height 93
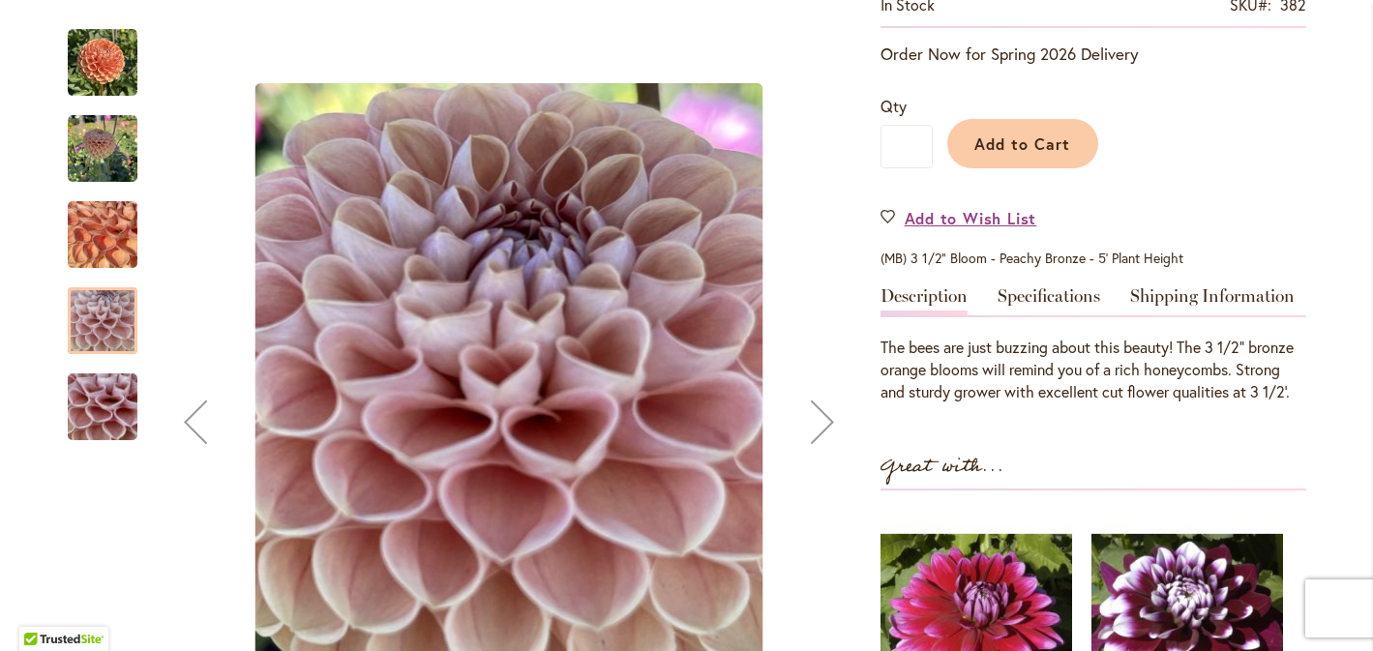
click at [97, 388] on img "BEE HIVE" at bounding box center [102, 407] width 139 height 105
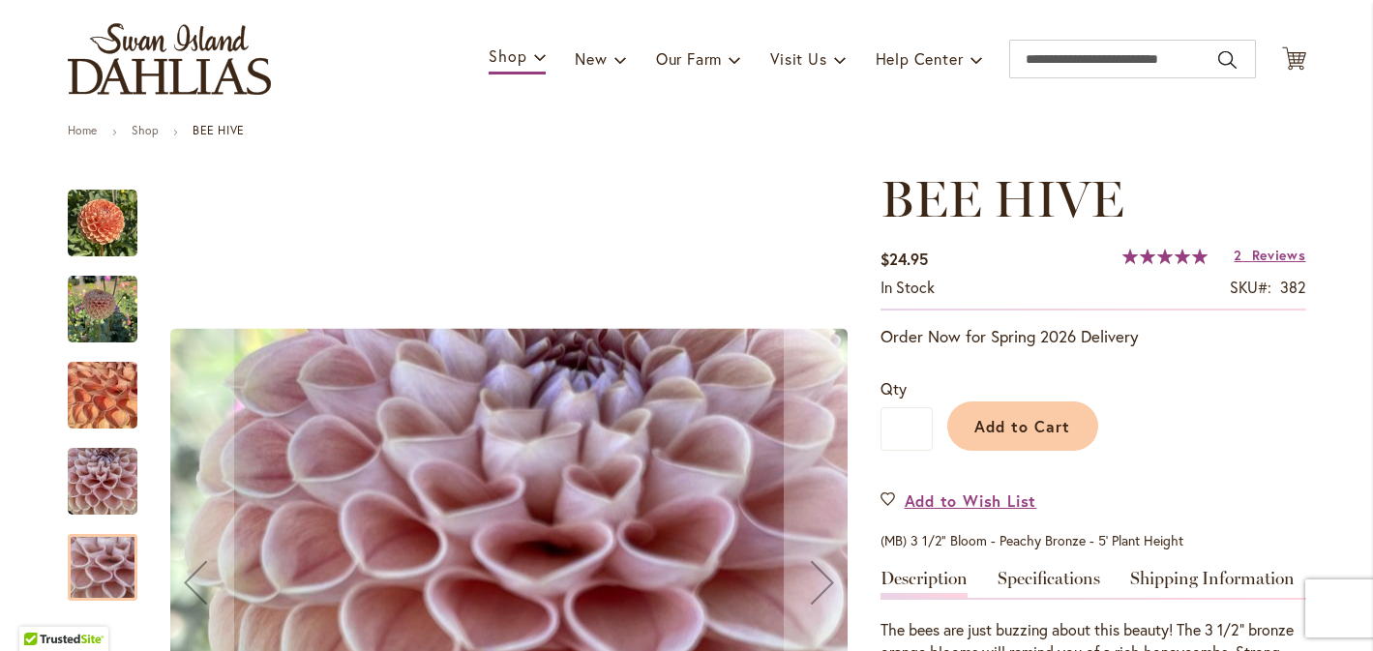
scroll to position [120, 0]
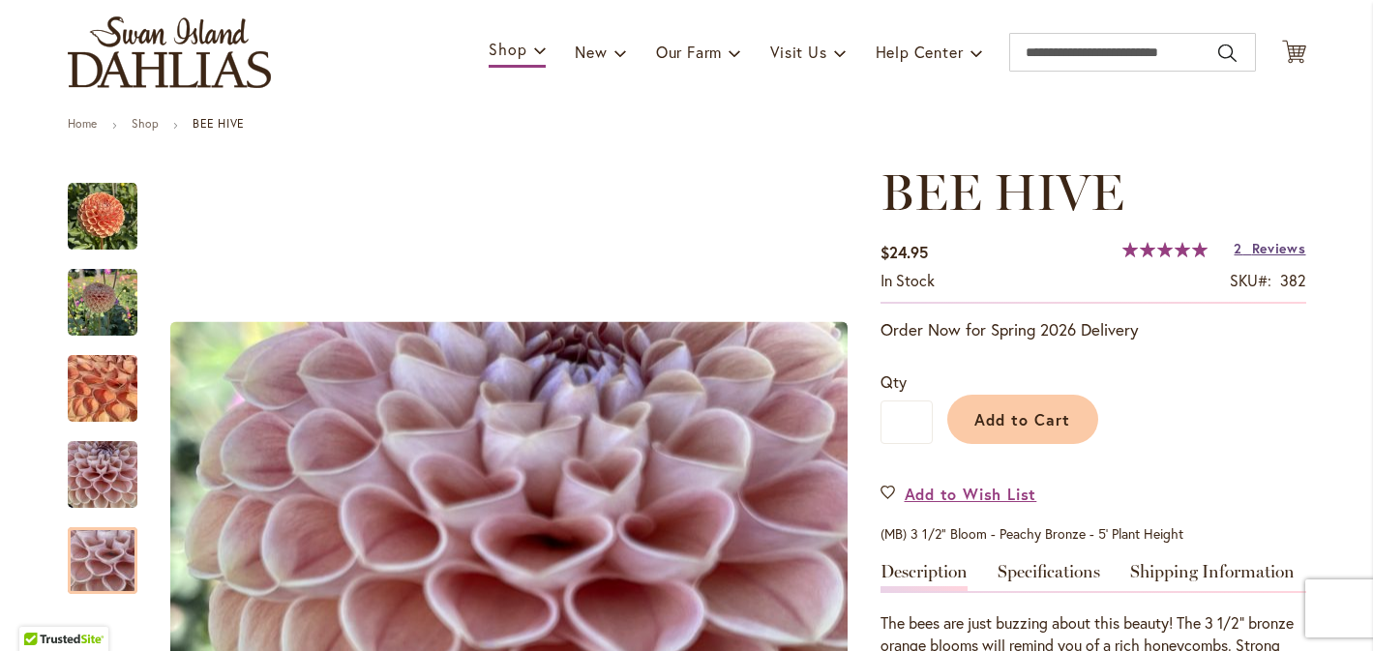
click at [1290, 250] on span "Reviews" at bounding box center [1279, 248] width 54 height 18
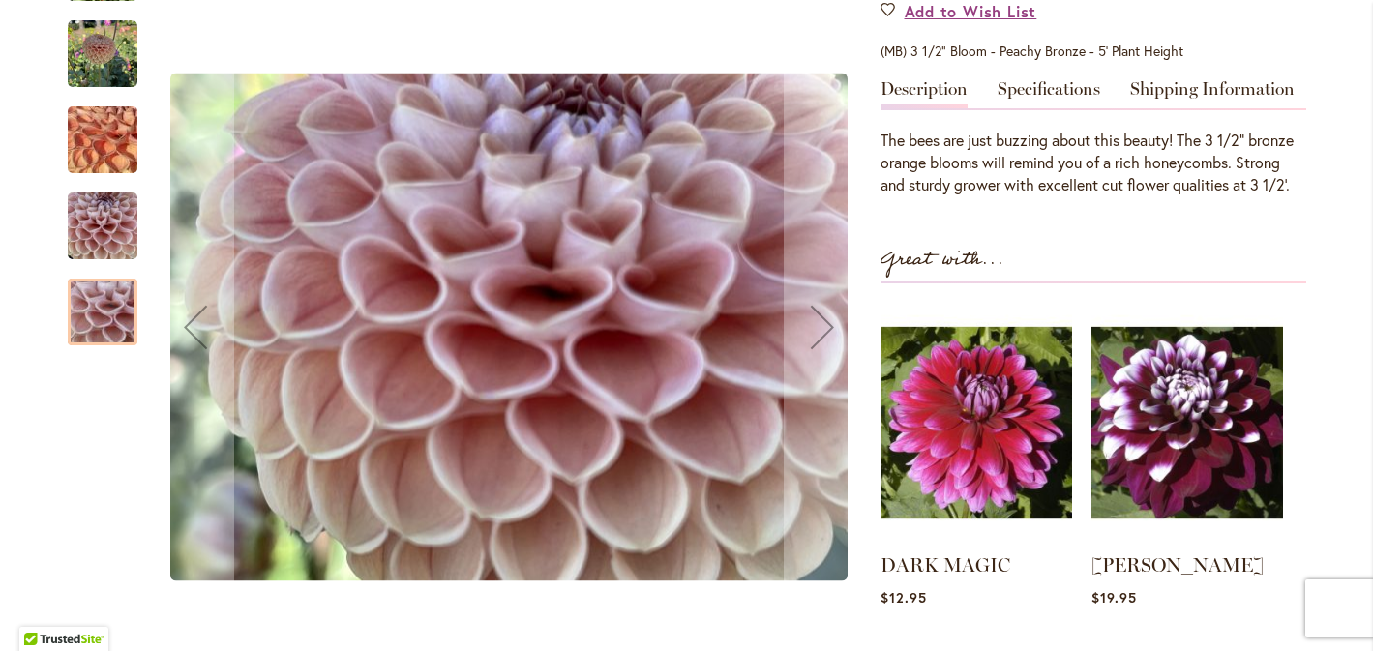
scroll to position [589, 0]
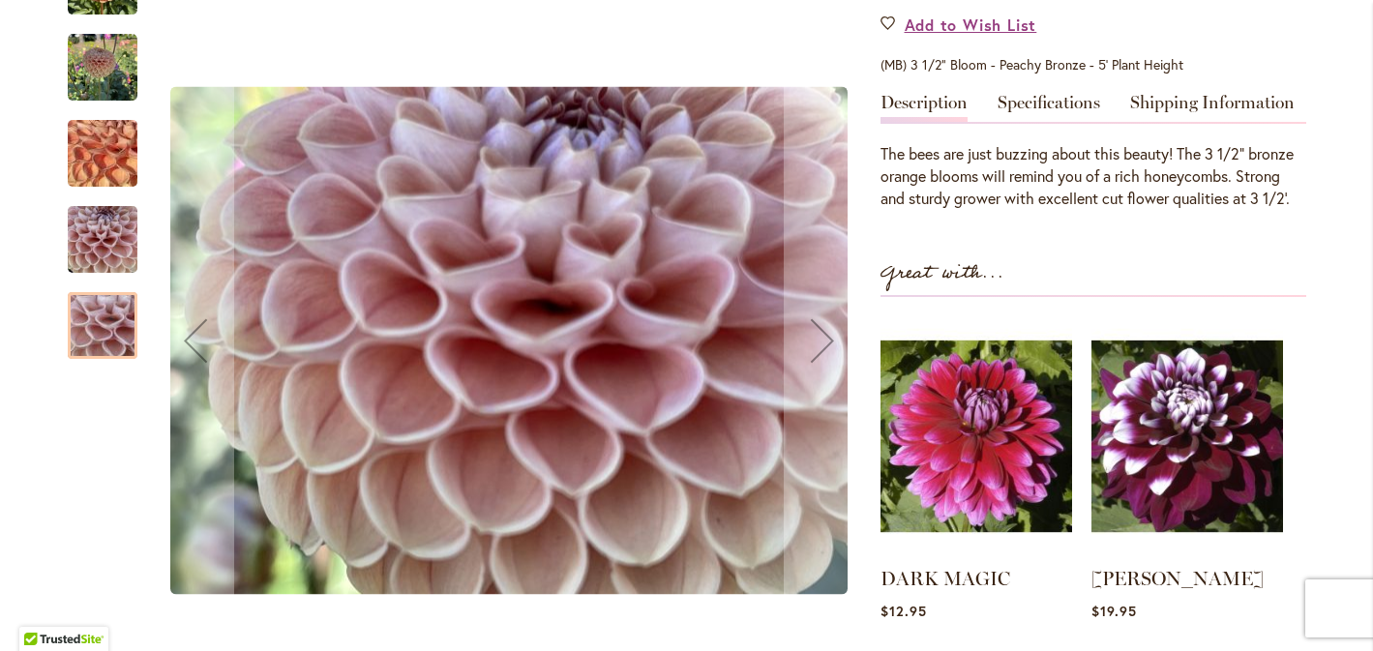
click at [85, 149] on img "BEE HIVE" at bounding box center [102, 154] width 139 height 105
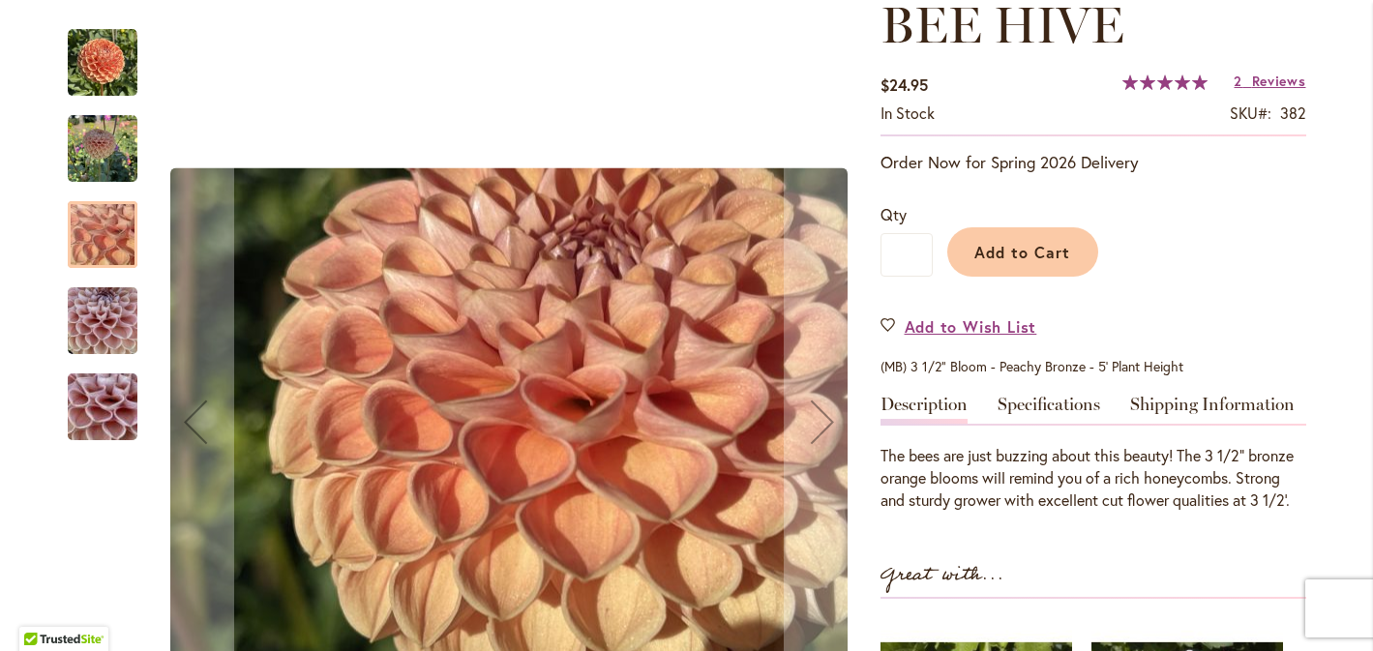
scroll to position [257, 0]
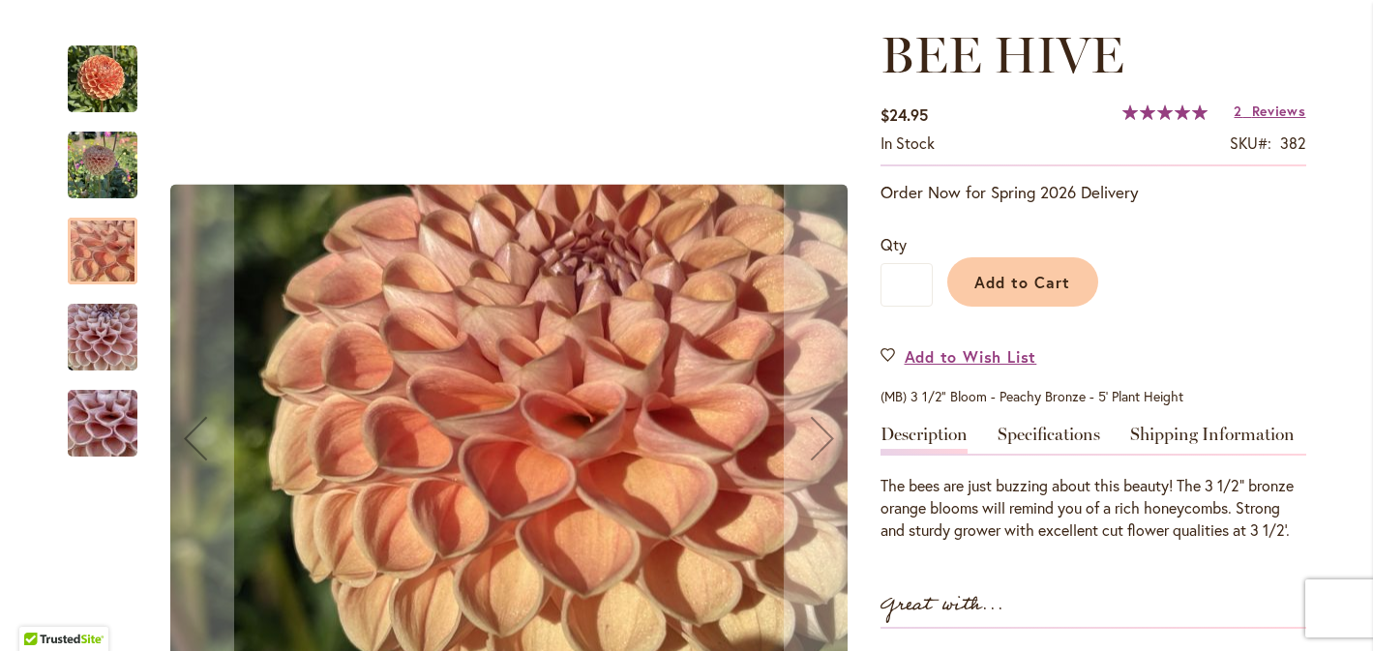
click at [101, 96] on img "BEE HIVE" at bounding box center [103, 80] width 70 height 70
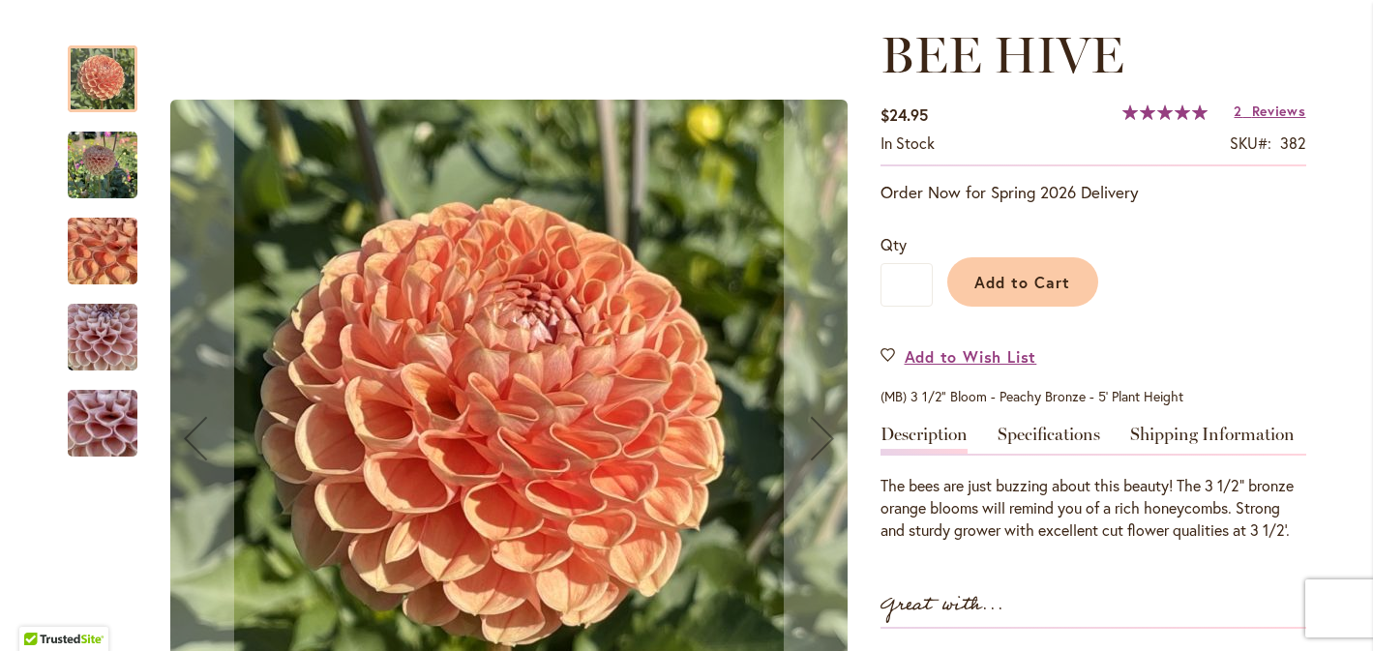
scroll to position [0, 0]
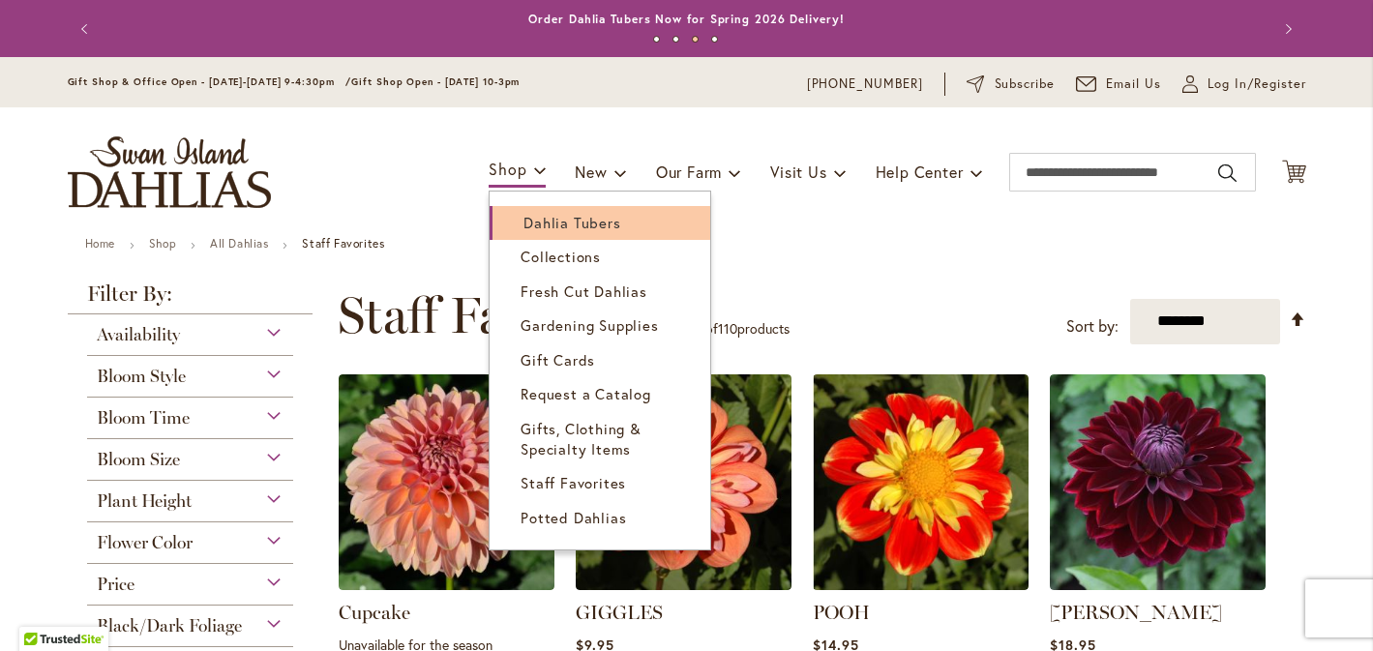
click at [558, 217] on span "Dahlia Tubers" at bounding box center [572, 222] width 97 height 19
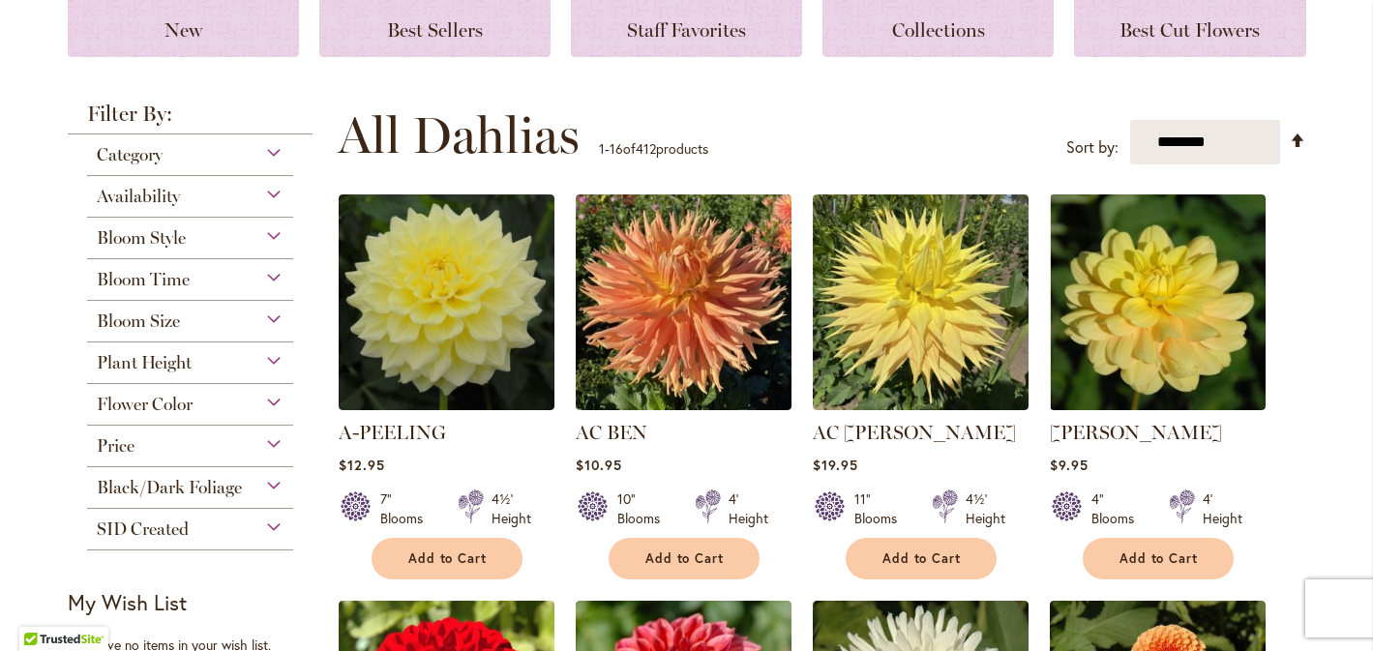
scroll to position [295, 0]
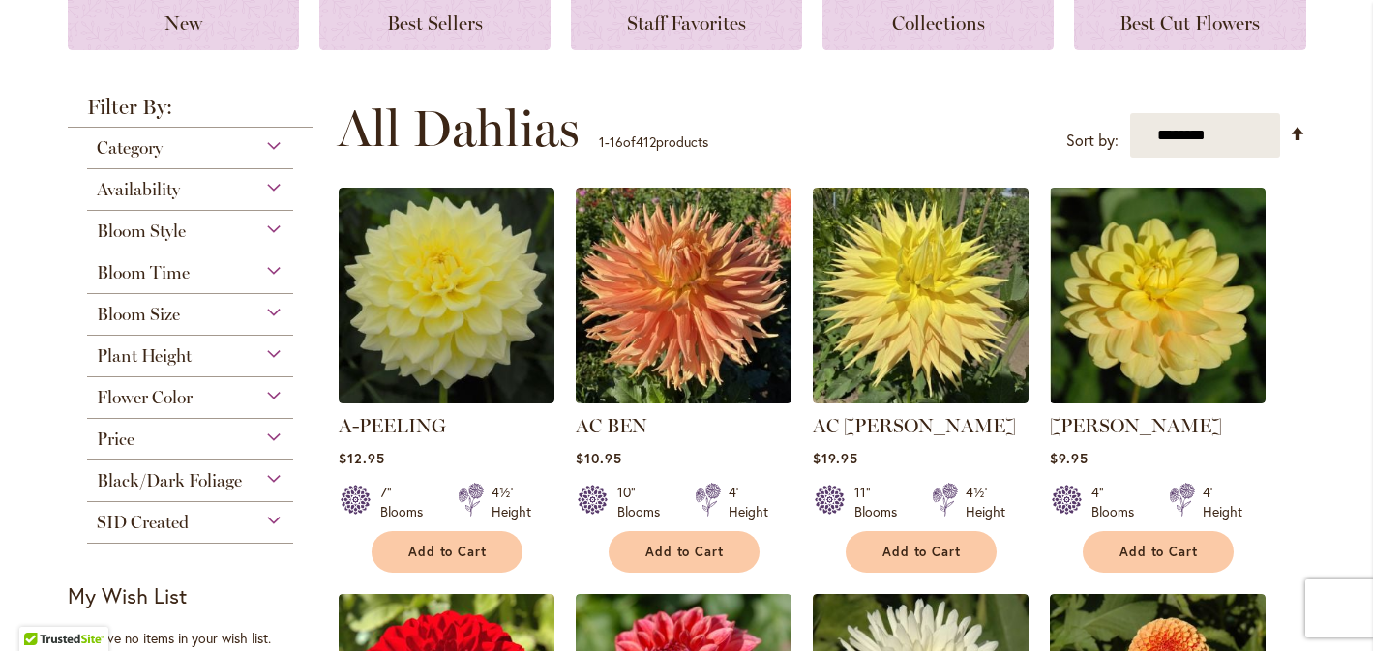
click at [188, 395] on span "Flower Color" at bounding box center [145, 397] width 96 height 21
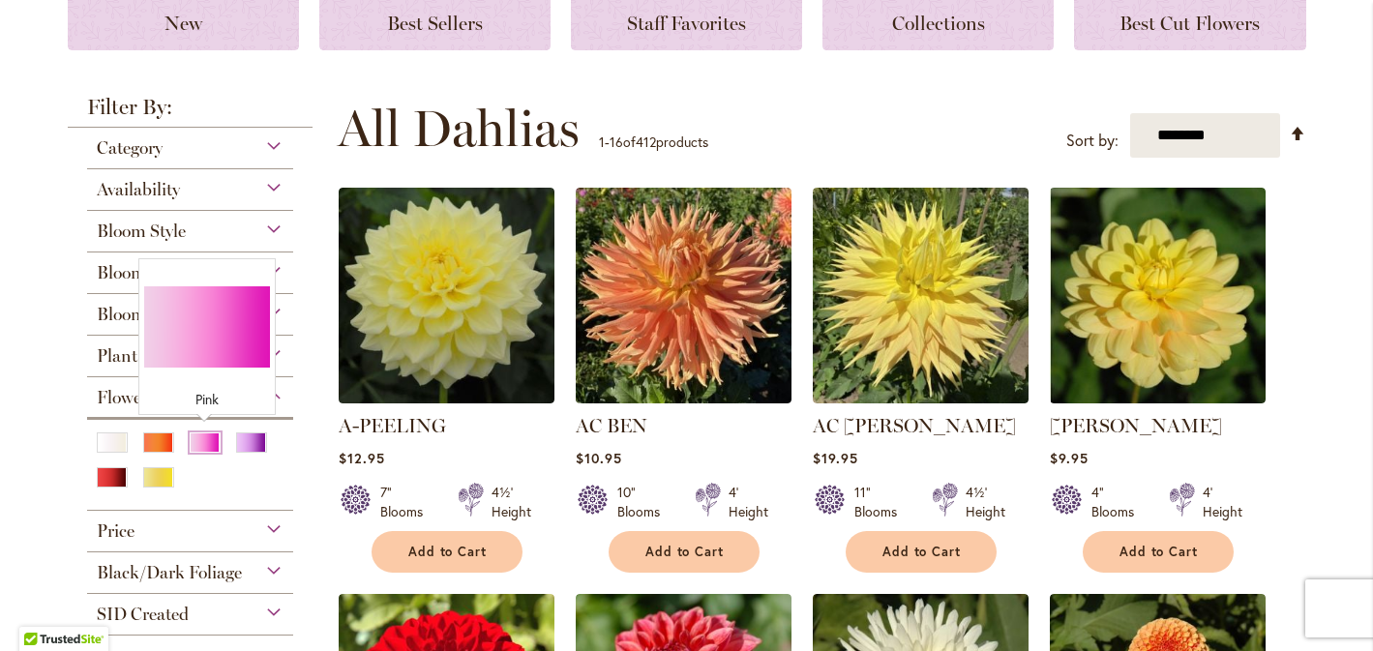
click at [196, 435] on div "Pink" at bounding box center [205, 443] width 31 height 20
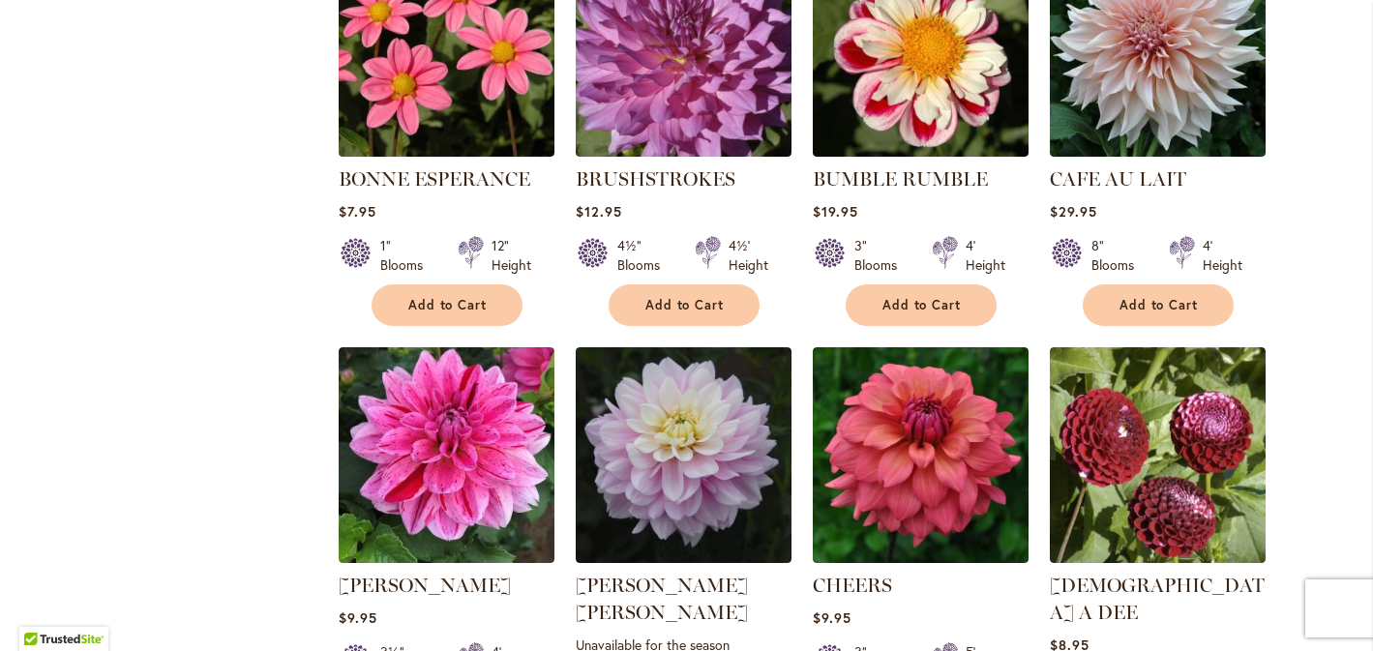
scroll to position [1245, 0]
